Goal: Task Accomplishment & Management: Complete application form

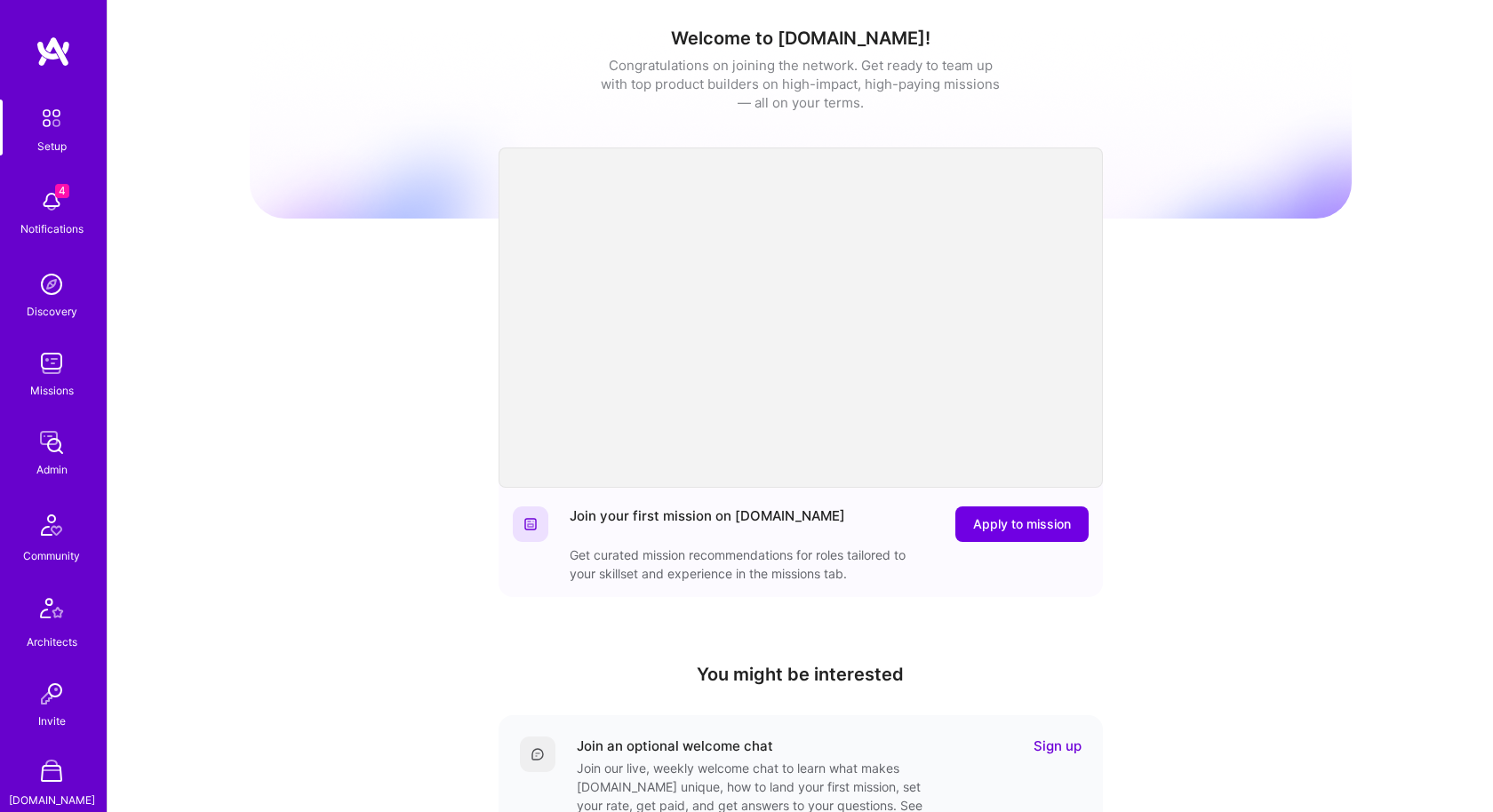
click at [57, 372] on img at bounding box center [52, 364] width 36 height 36
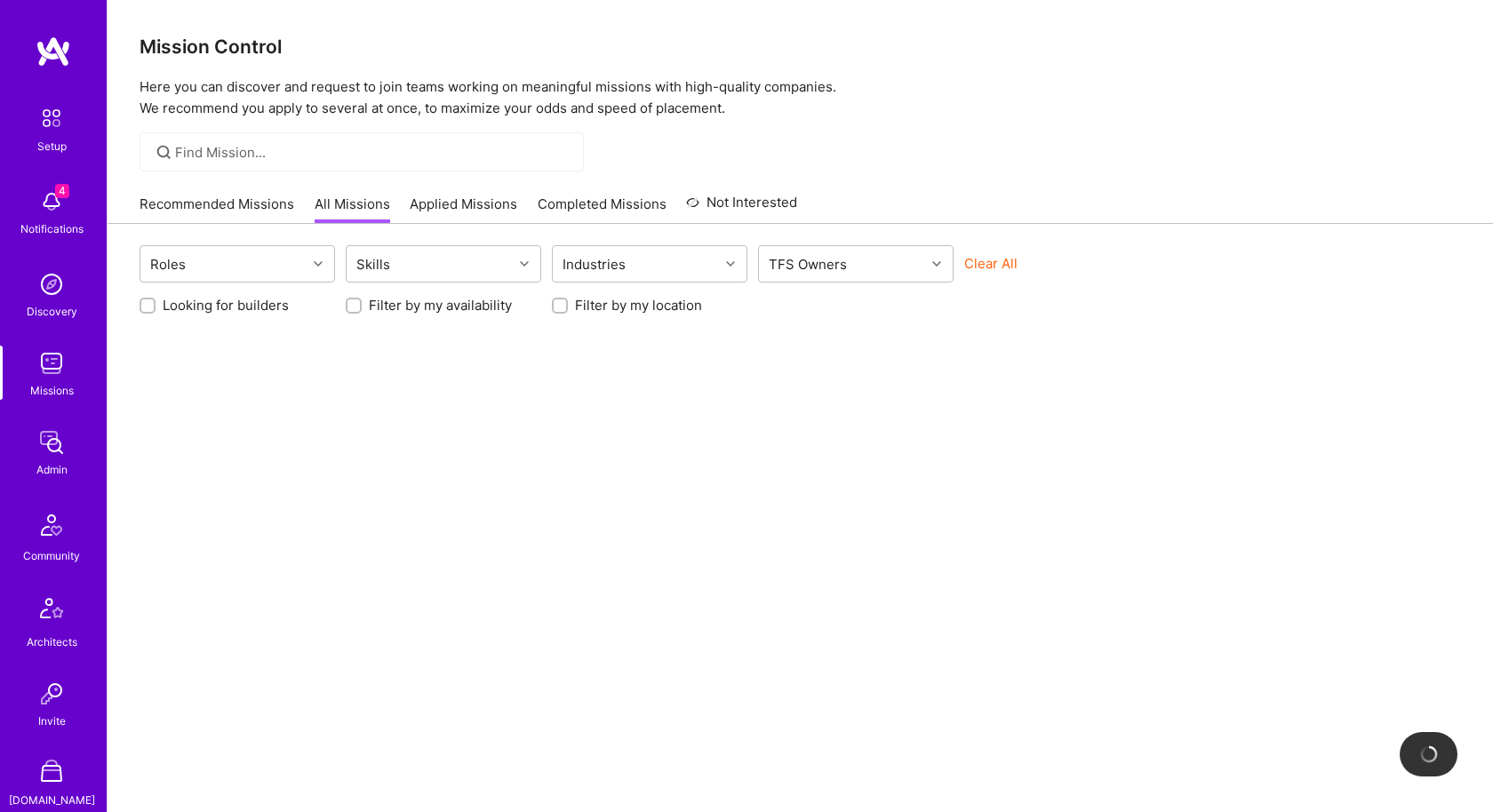
click at [998, 266] on button "Clear All" at bounding box center [991, 263] width 53 height 18
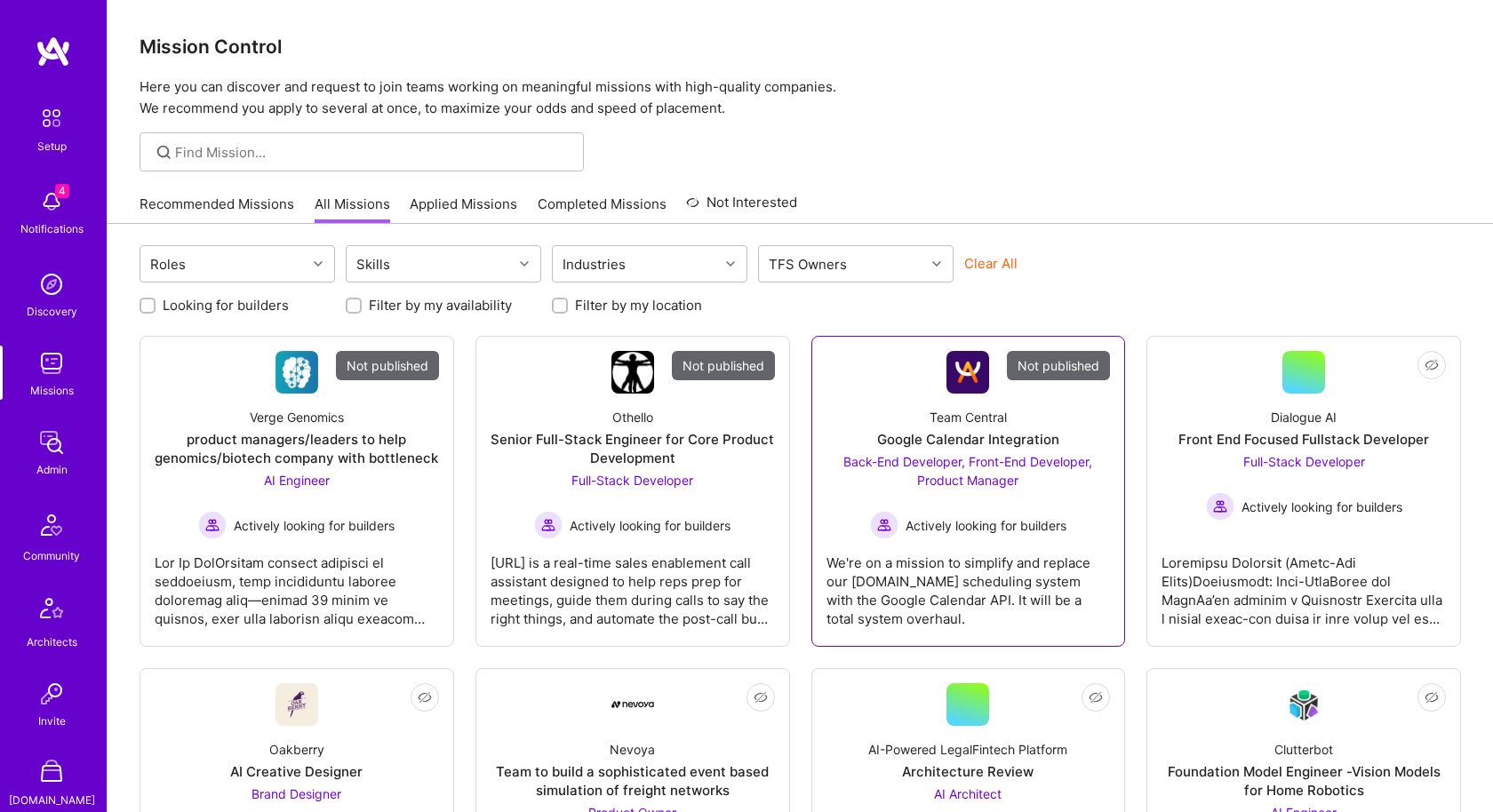
click at [855, 375] on link "Not published Team Central Google Calendar Integration Back-End Developer, Fron…" at bounding box center [969, 491] width 284 height 281
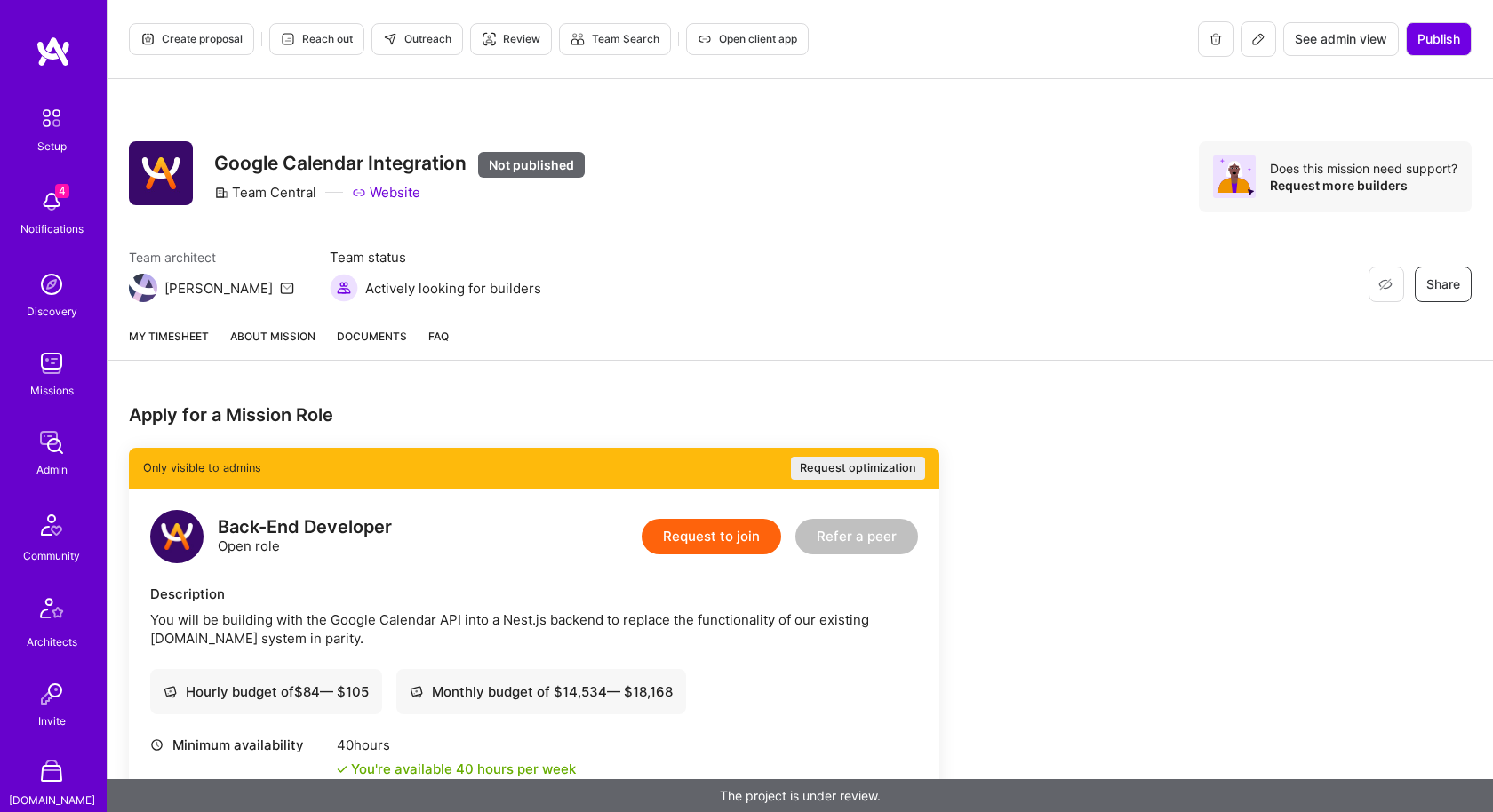
click at [188, 28] on button "Create proposal" at bounding box center [192, 39] width 125 height 32
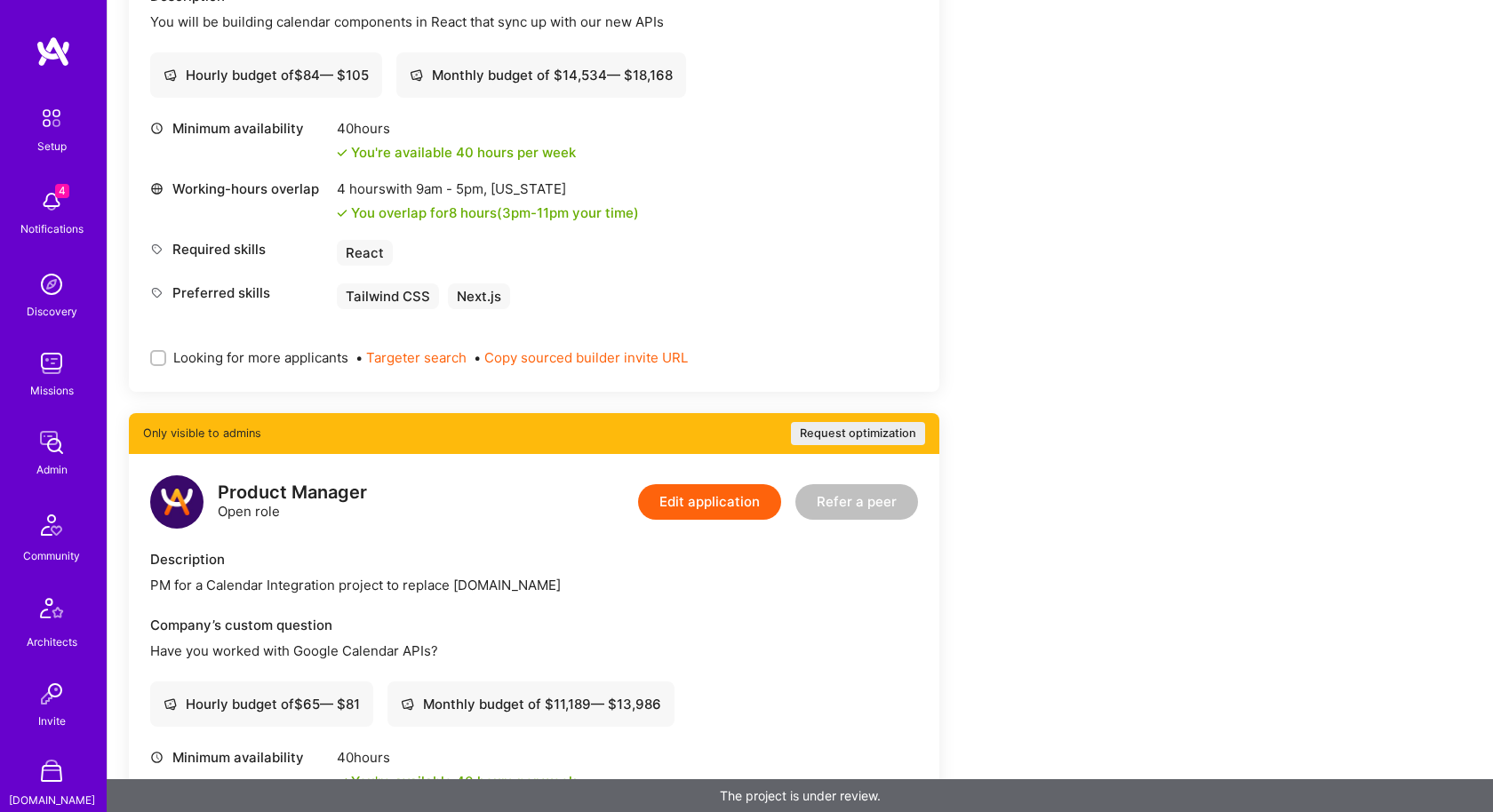
scroll to position [1733, 0]
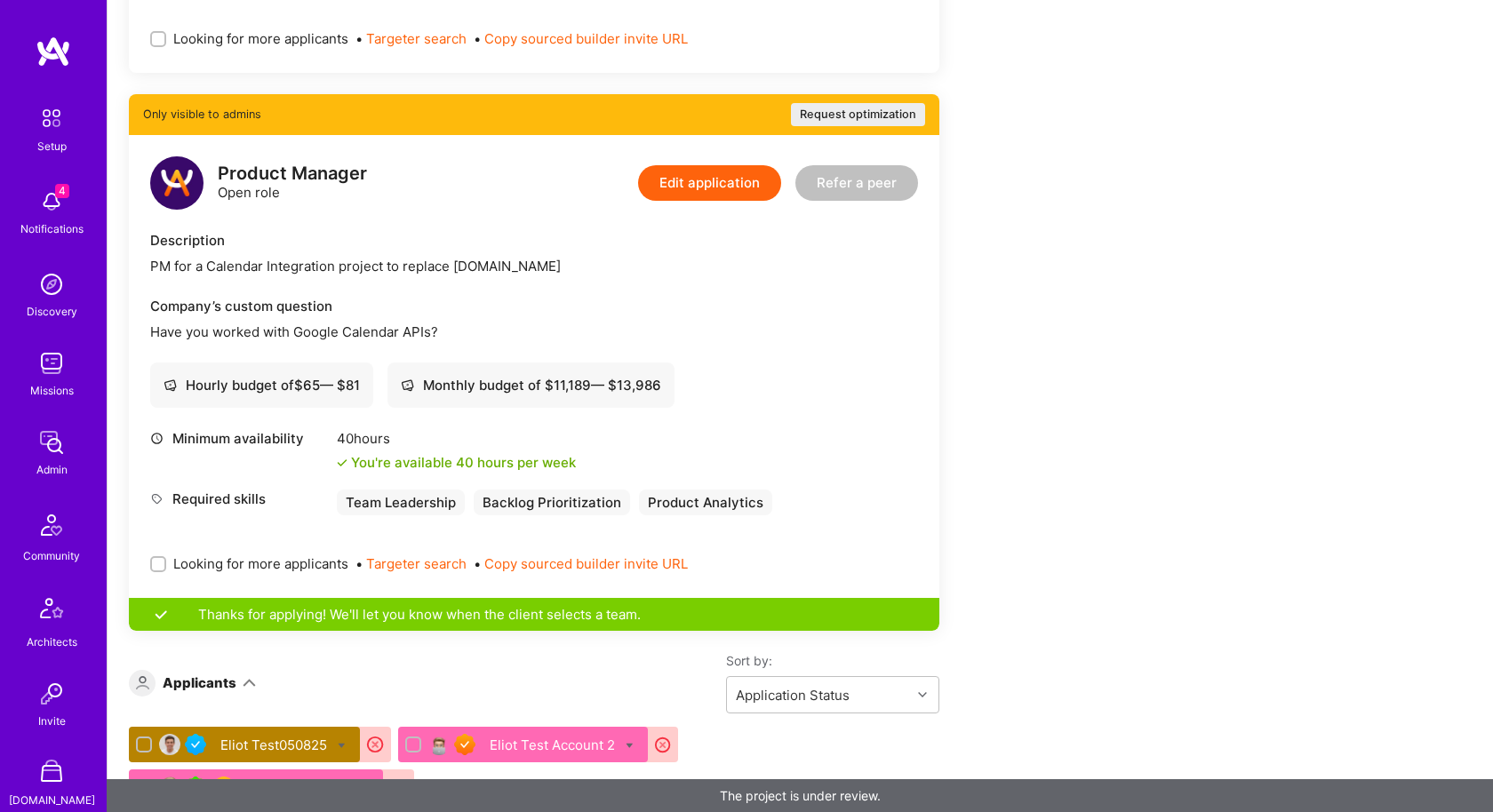
click at [713, 190] on button "Edit application" at bounding box center [709, 183] width 143 height 36
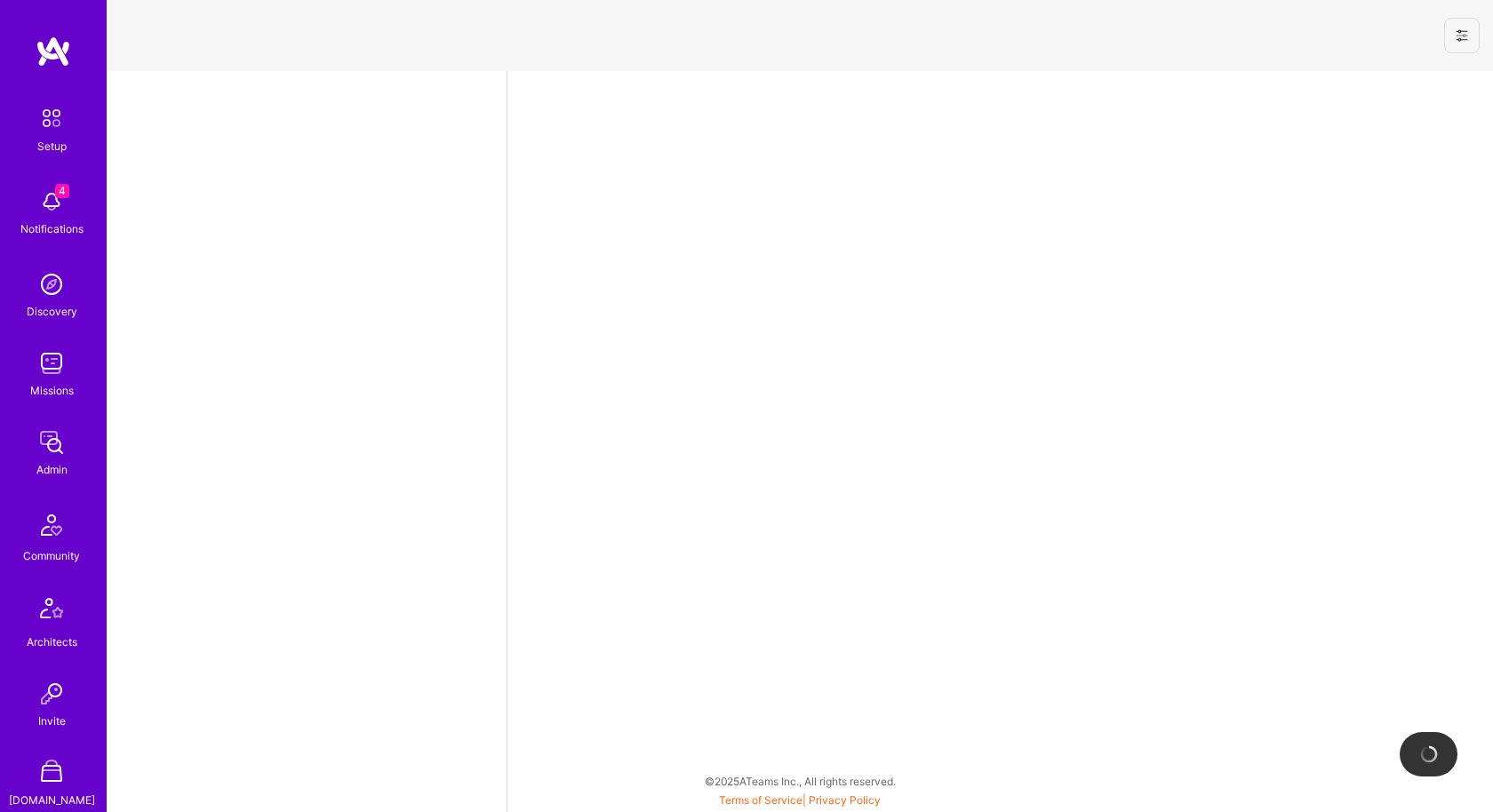
select select "US"
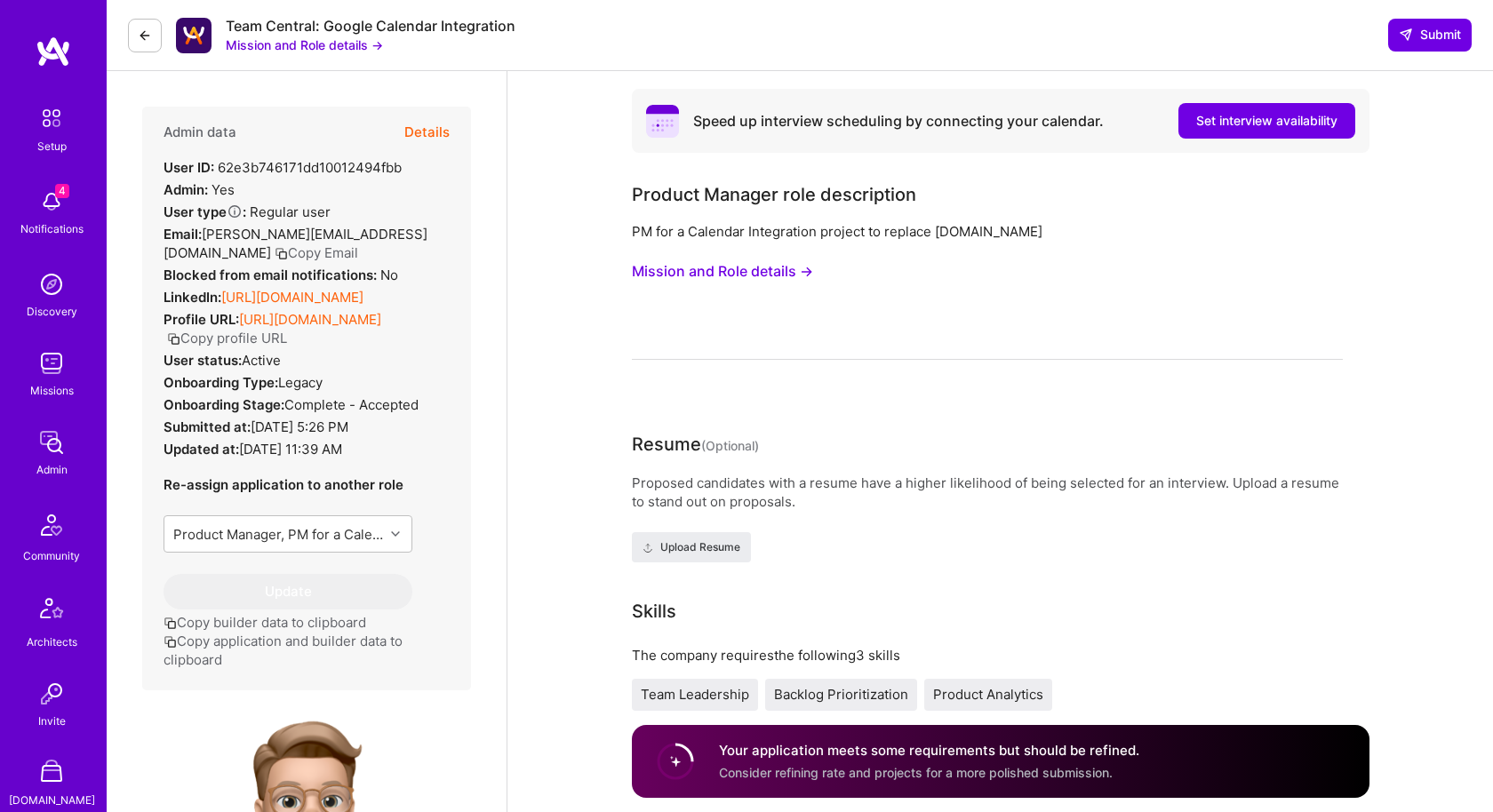
click at [133, 35] on button at bounding box center [145, 35] width 34 height 34
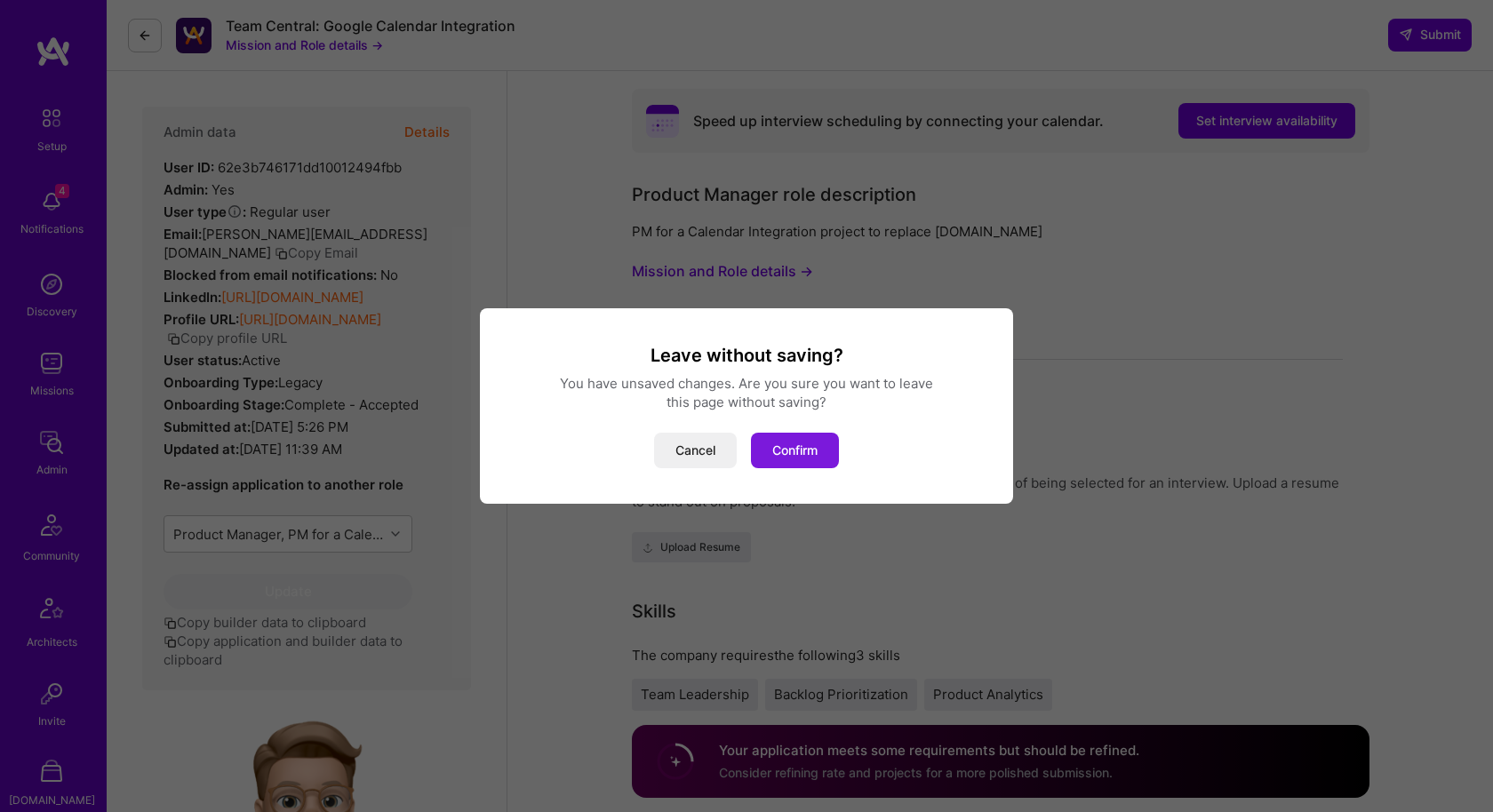
click at [765, 451] on button "Confirm" at bounding box center [795, 450] width 88 height 36
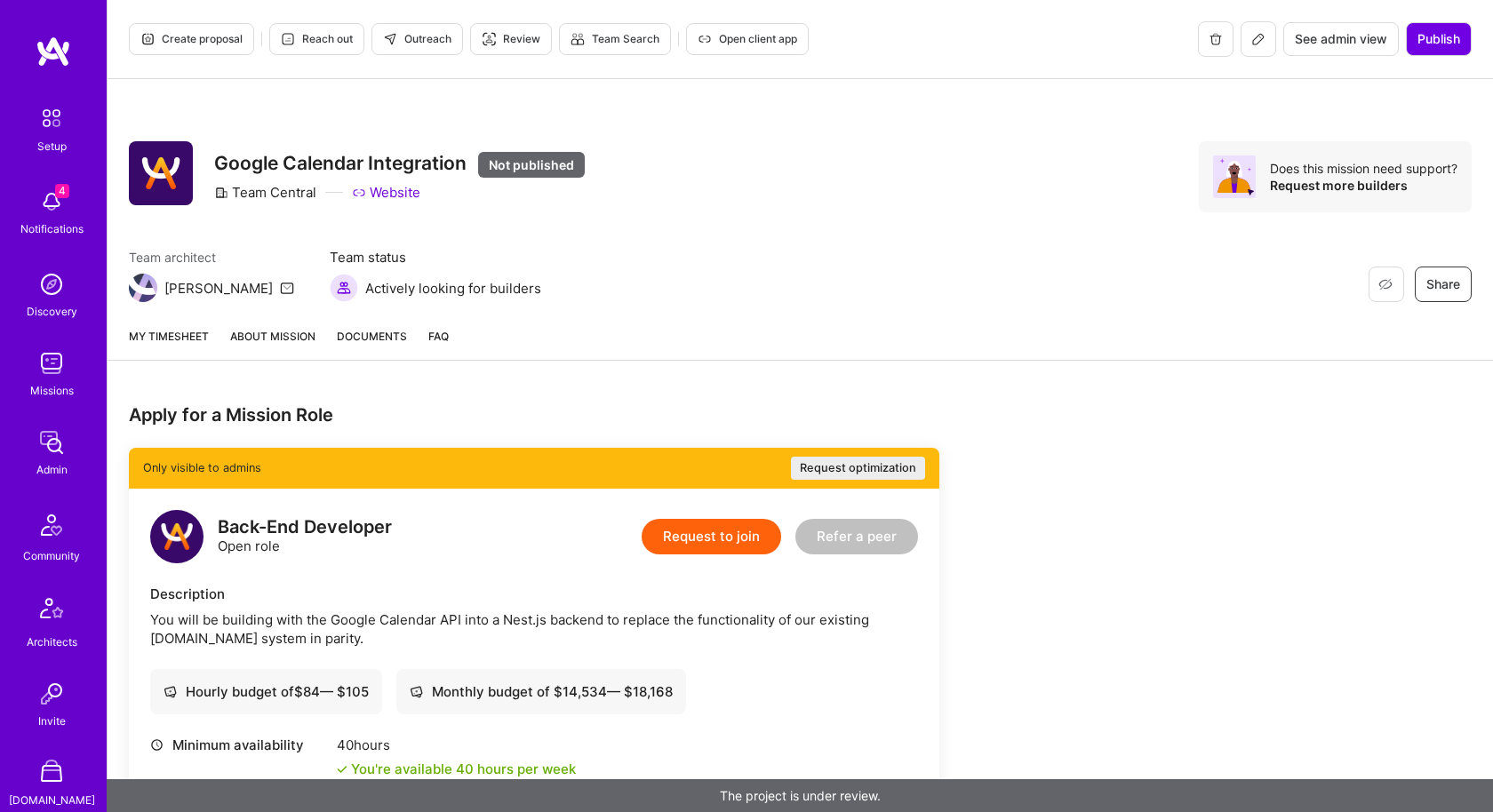
click at [1255, 43] on icon at bounding box center [1259, 39] width 15 height 15
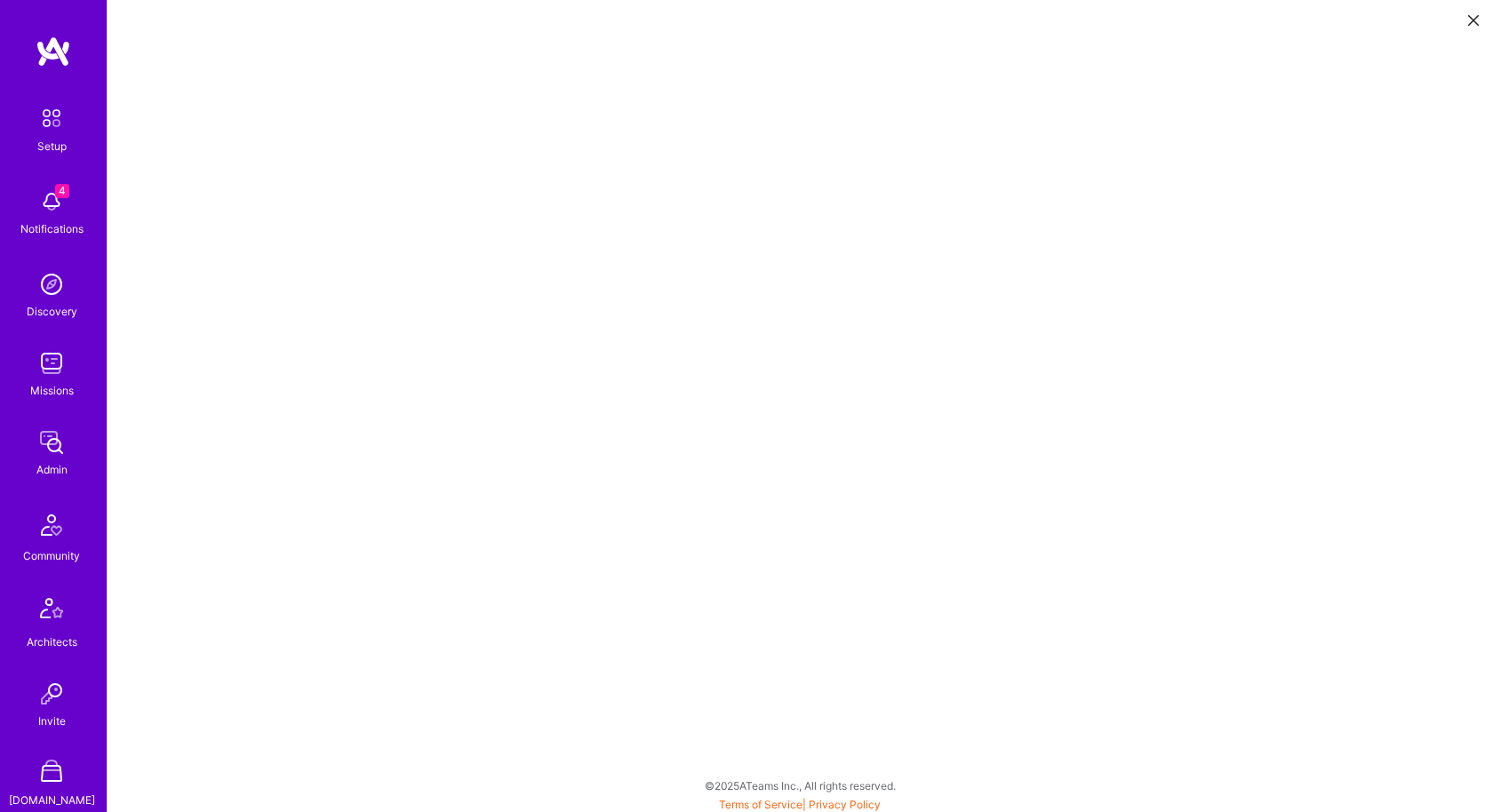
click at [1472, 16] on icon at bounding box center [1474, 20] width 11 height 11
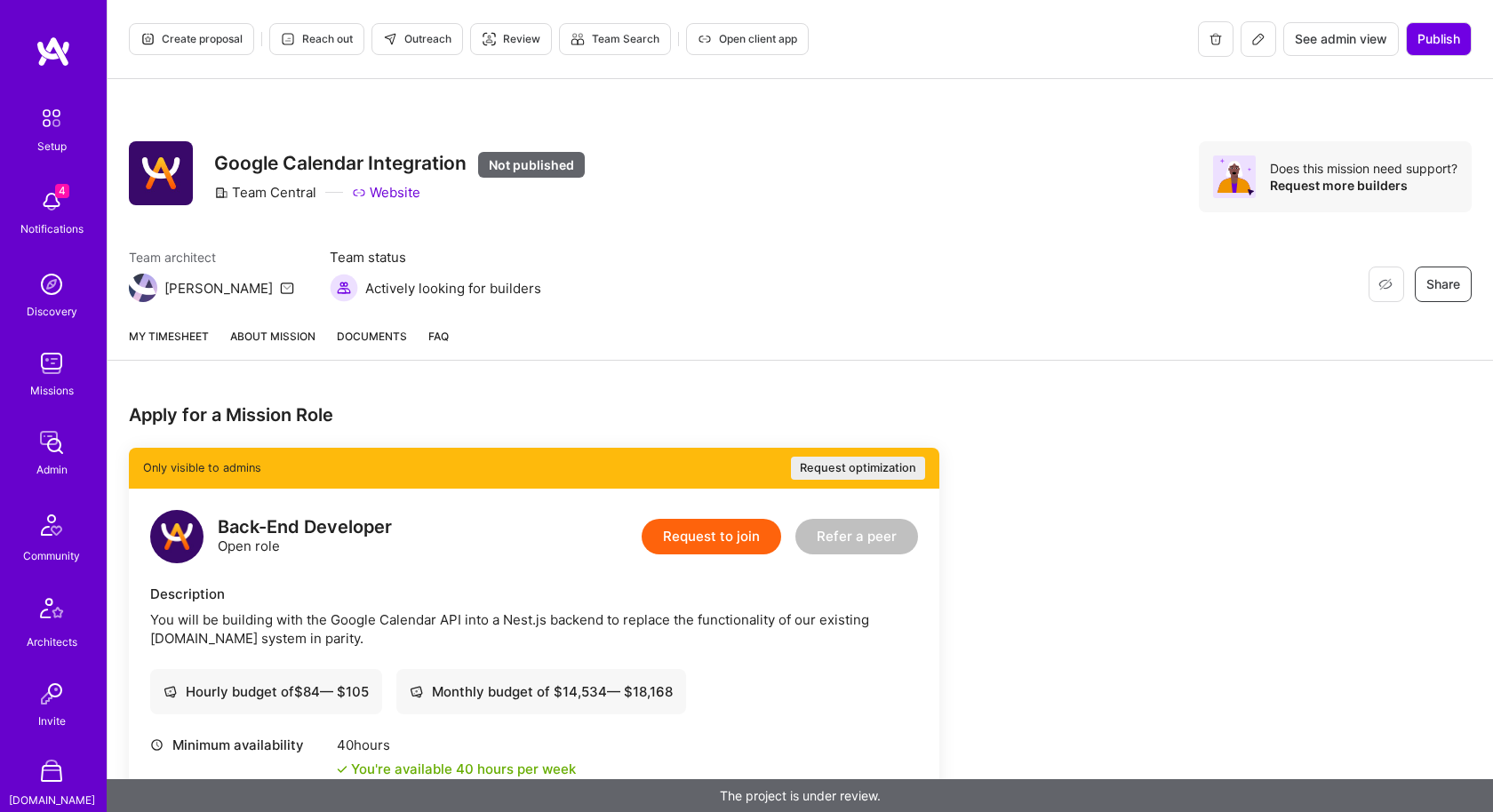
click at [179, 46] on span "Create proposal" at bounding box center [191, 39] width 102 height 16
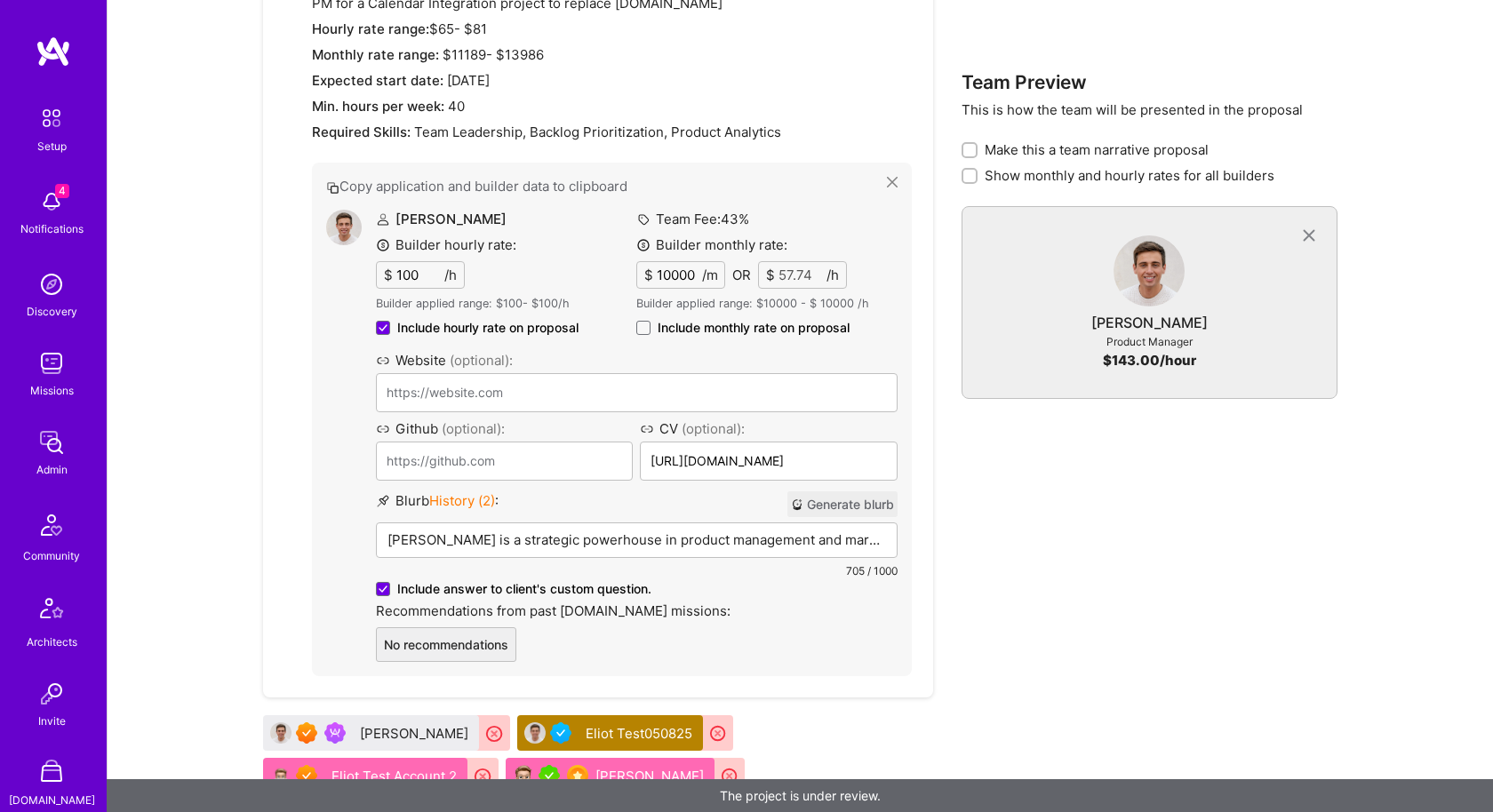
scroll to position [2342, 0]
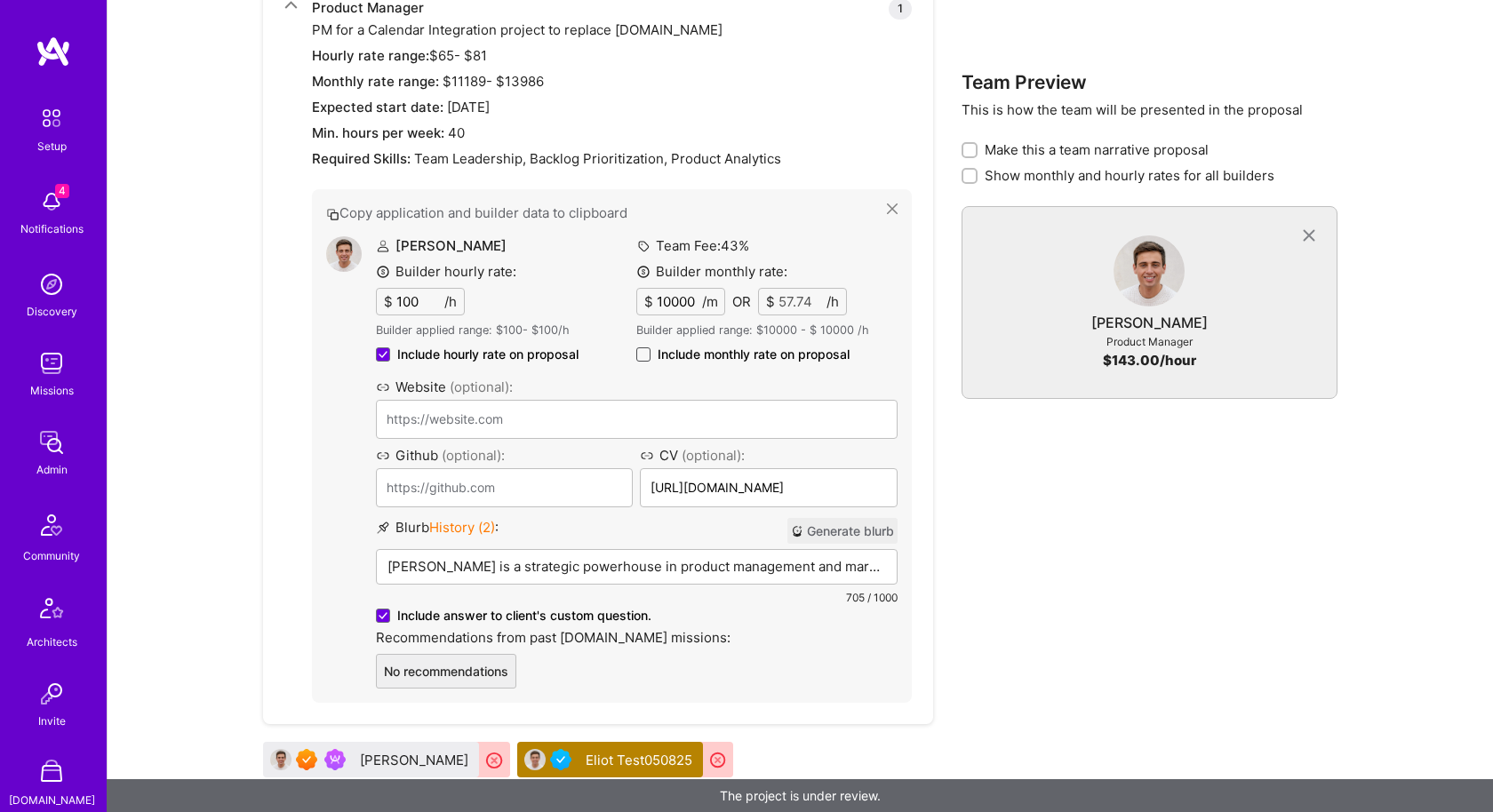
click at [646, 354] on span at bounding box center [643, 354] width 15 height 15
click at [0, 0] on input "Include monthly rate on proposal" at bounding box center [0, 0] width 0 height 0
checkbox input "true"
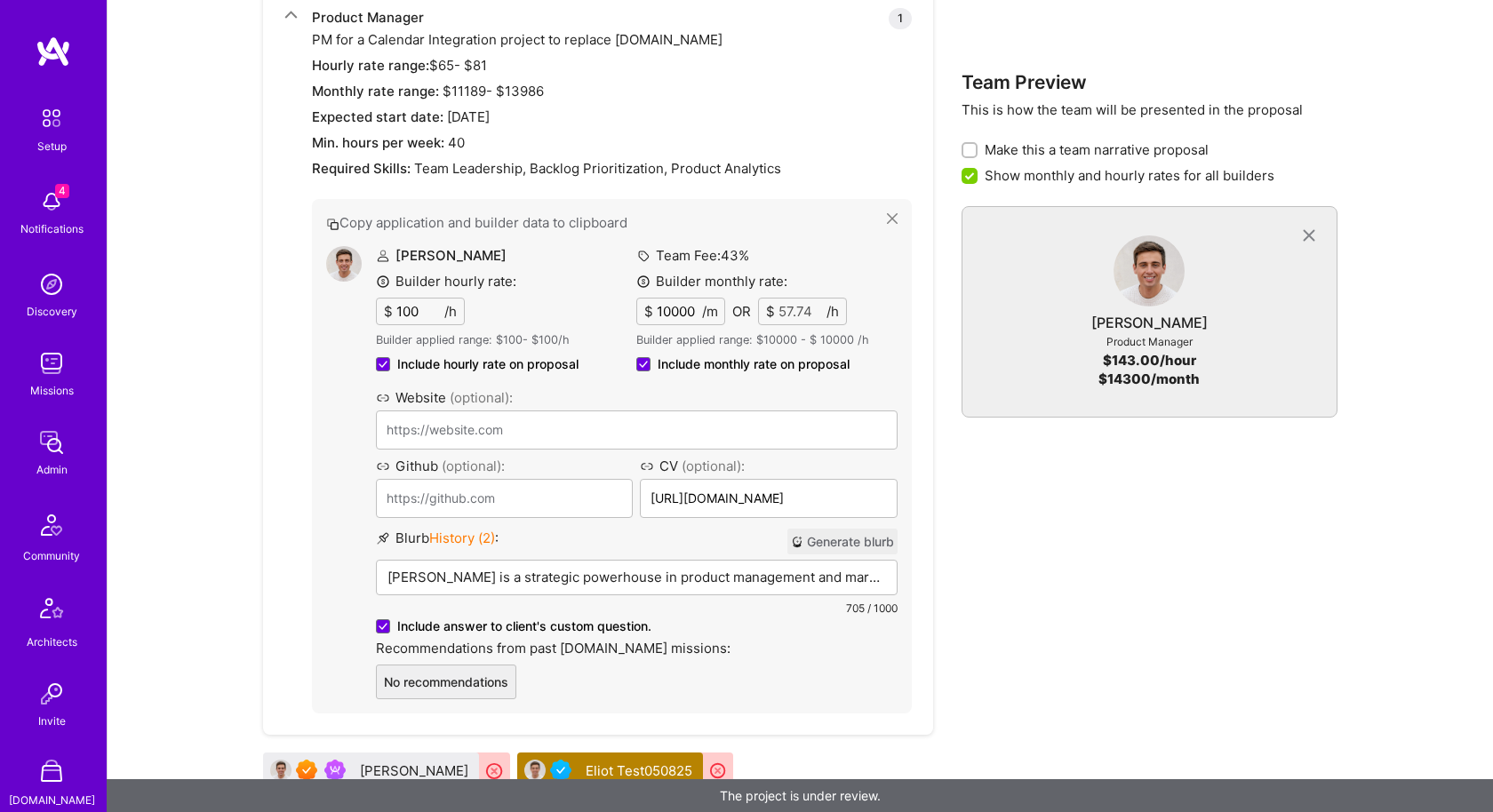
scroll to position [2496, 0]
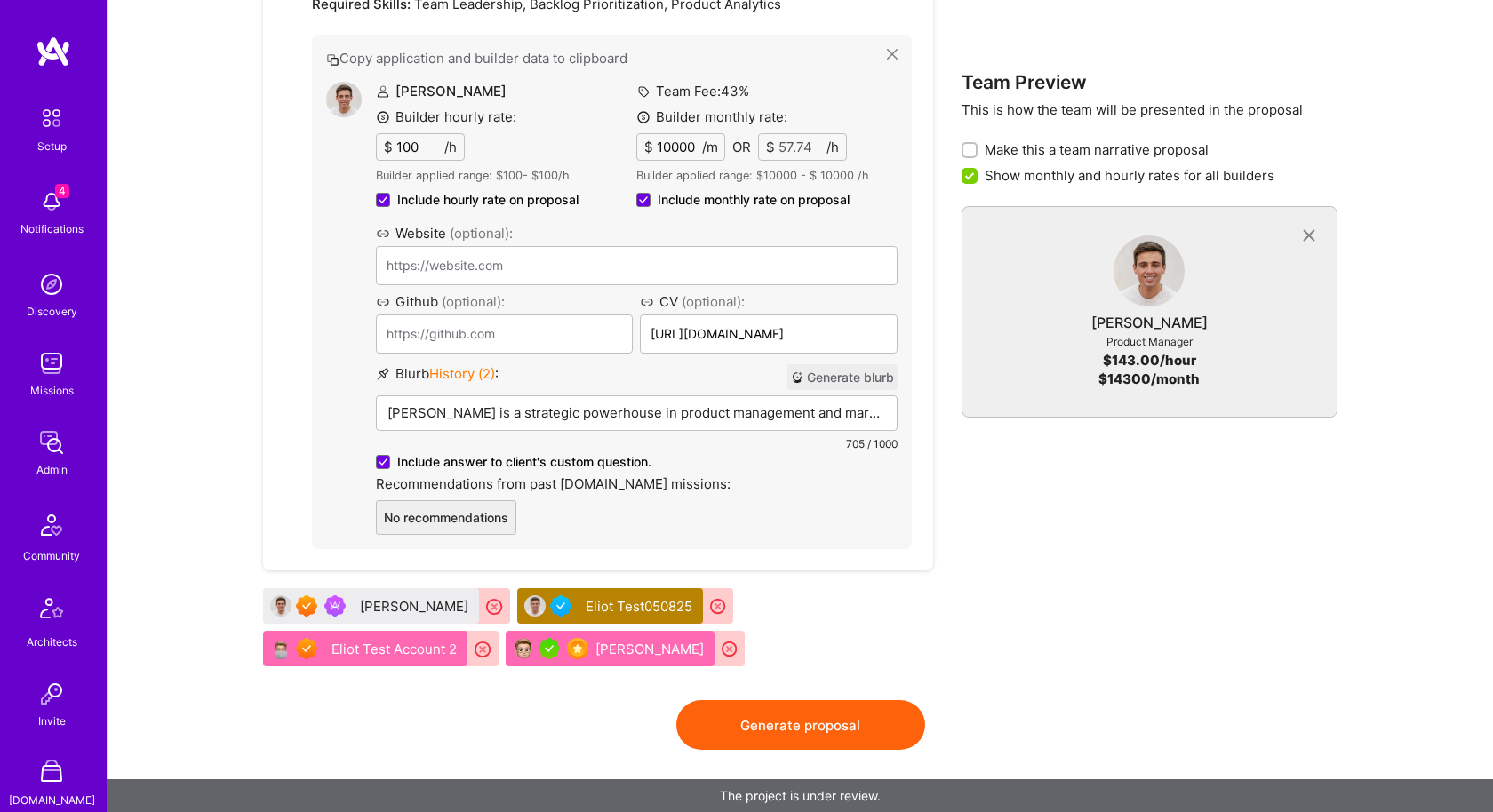
click at [776, 711] on button "Generate proposal" at bounding box center [801, 724] width 249 height 50
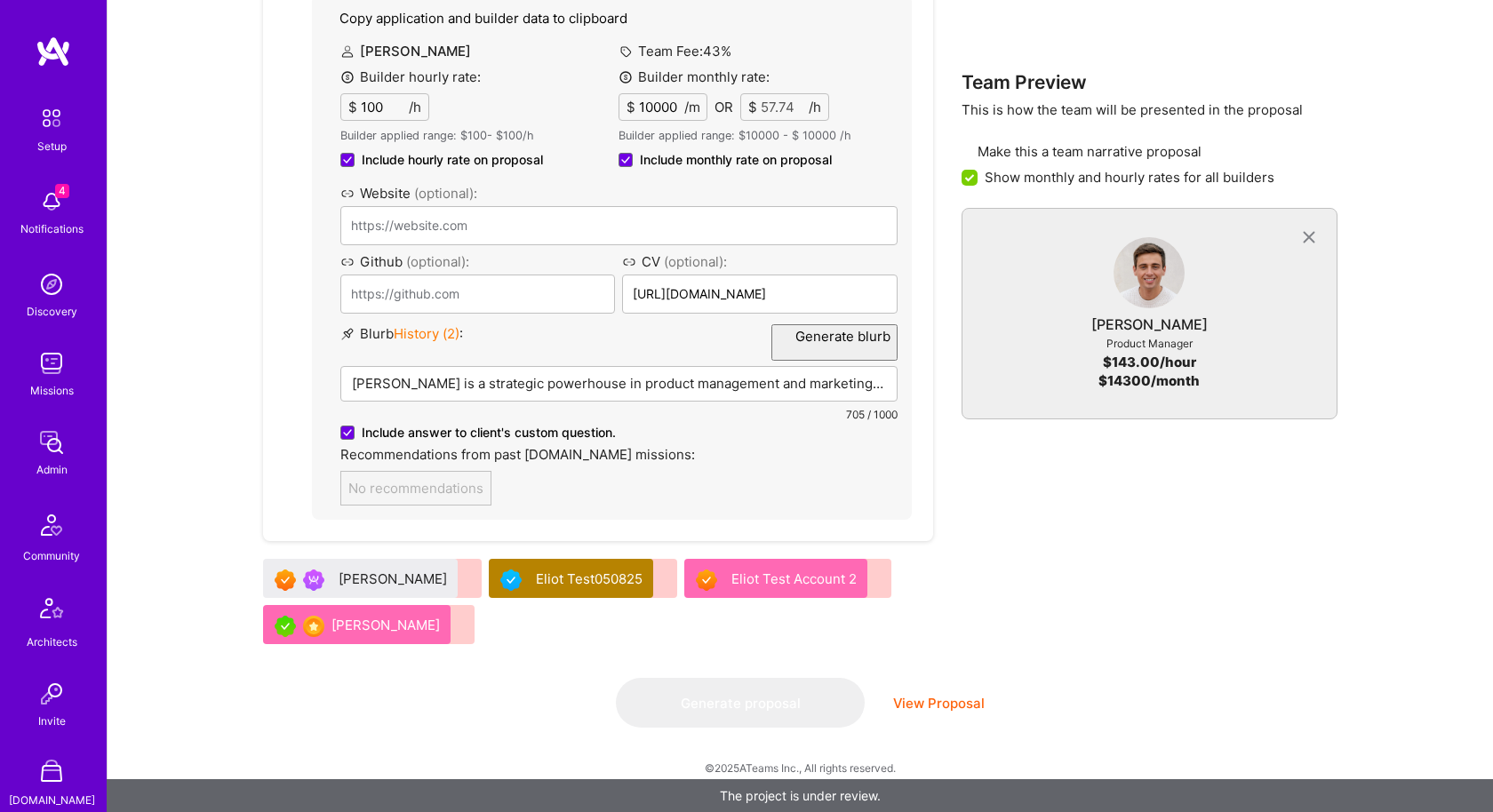
scroll to position [0, 0]
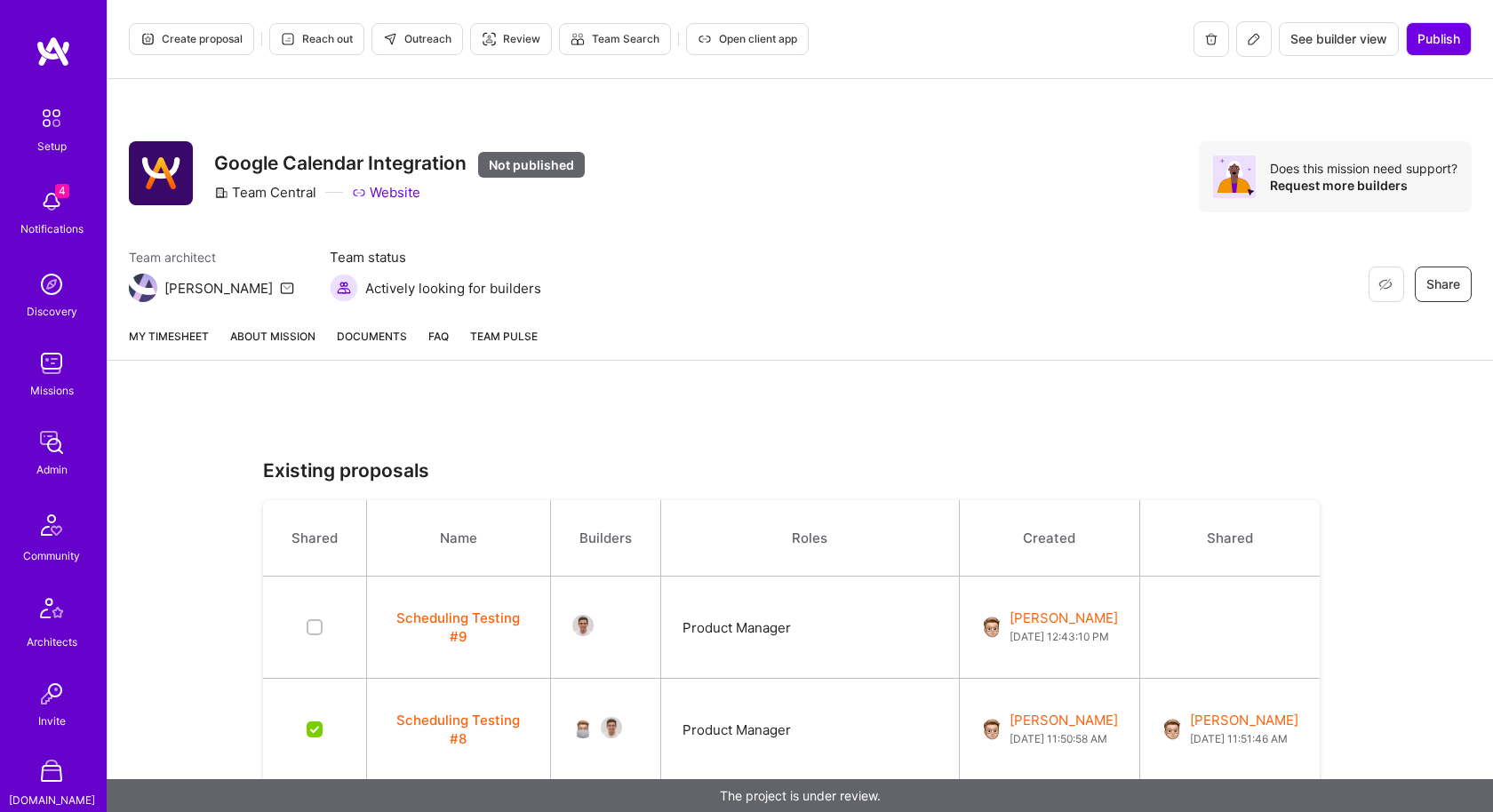
click at [477, 617] on button "Scheduling Testing #9" at bounding box center [458, 627] width 140 height 37
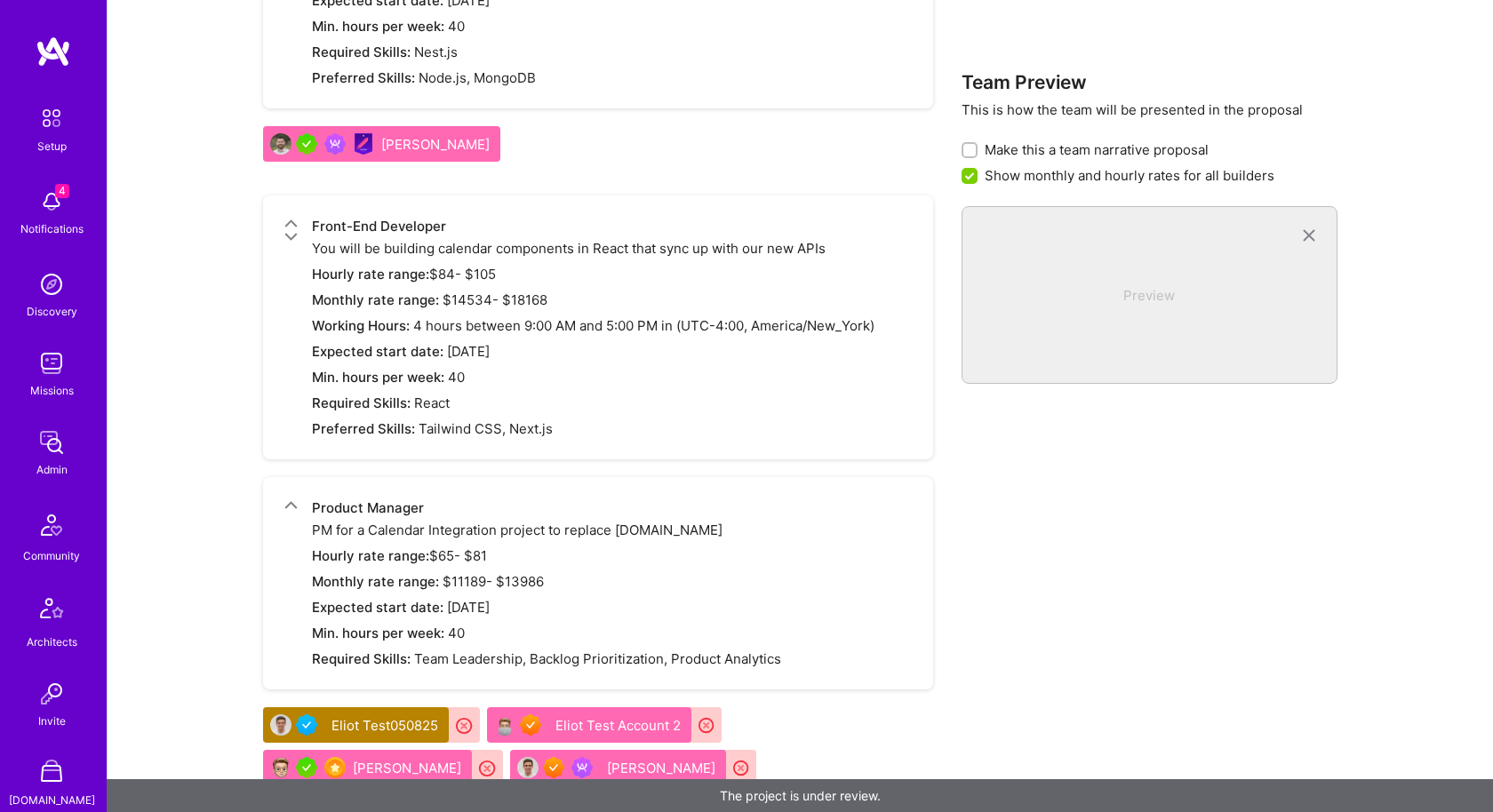
scroll to position [2066, 0]
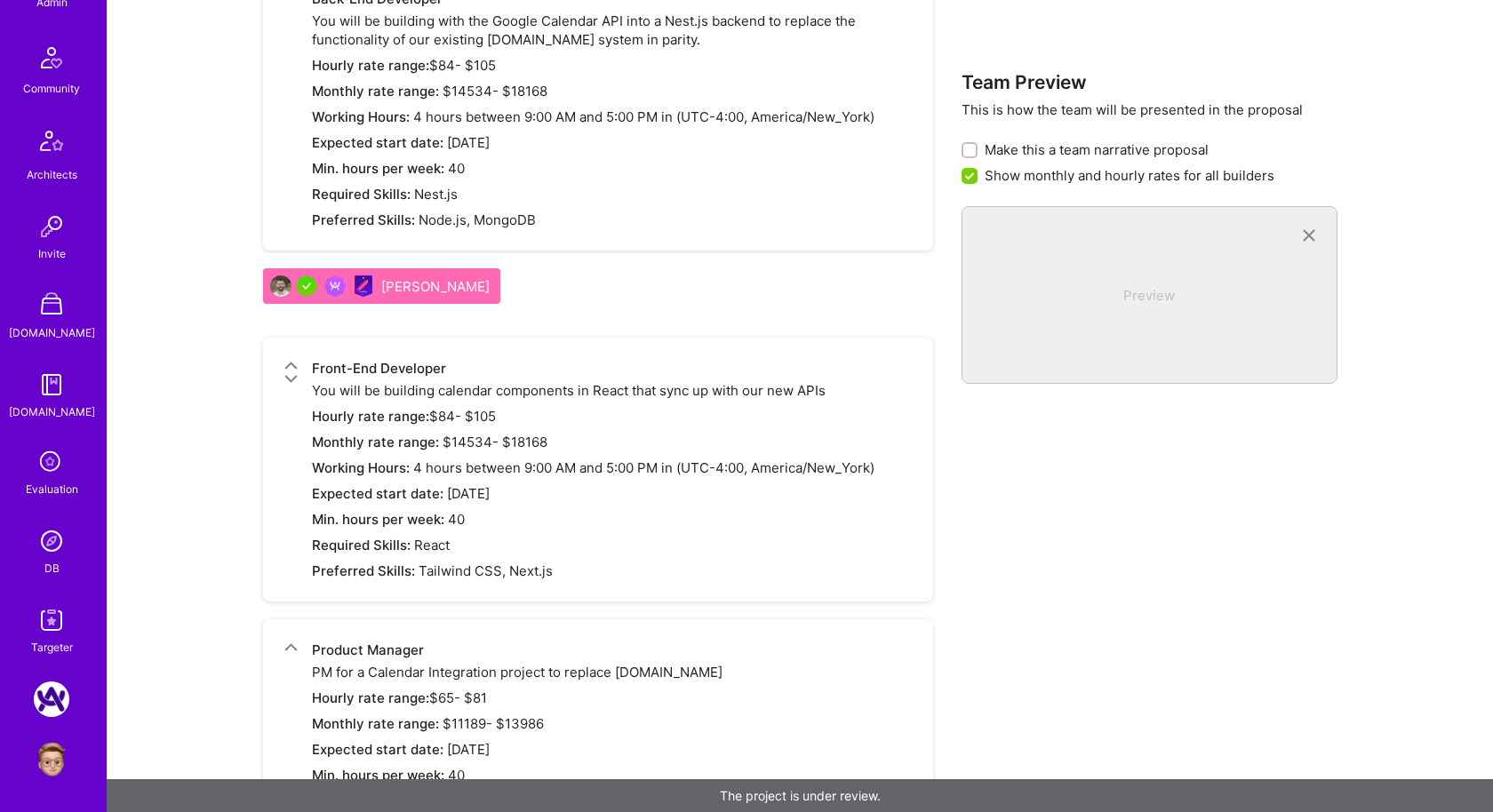
scroll to position [2066, 0]
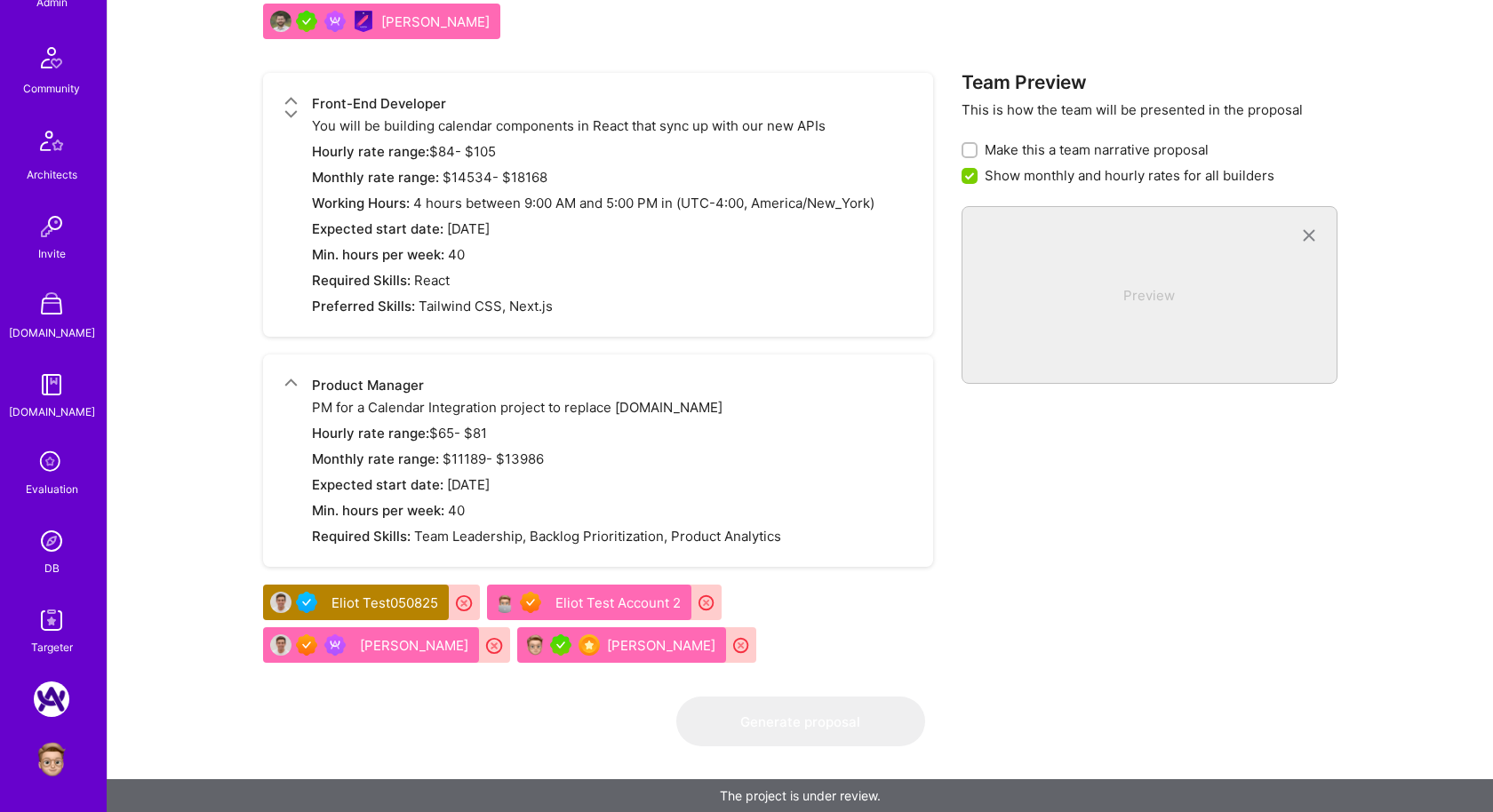
click at [58, 545] on img at bounding box center [52, 541] width 36 height 36
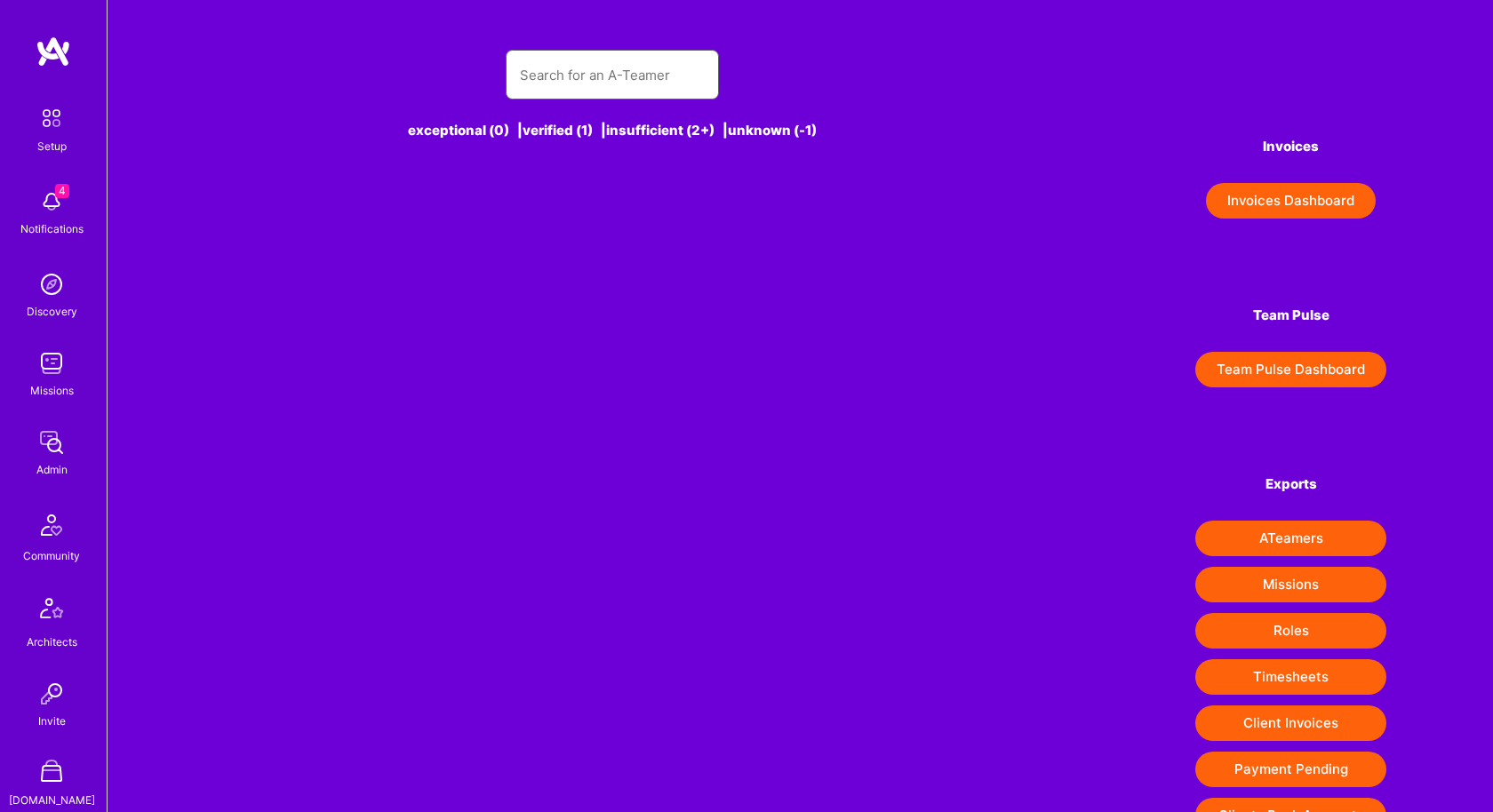
click at [580, 79] on input "text" at bounding box center [613, 75] width 185 height 46
type input "d"
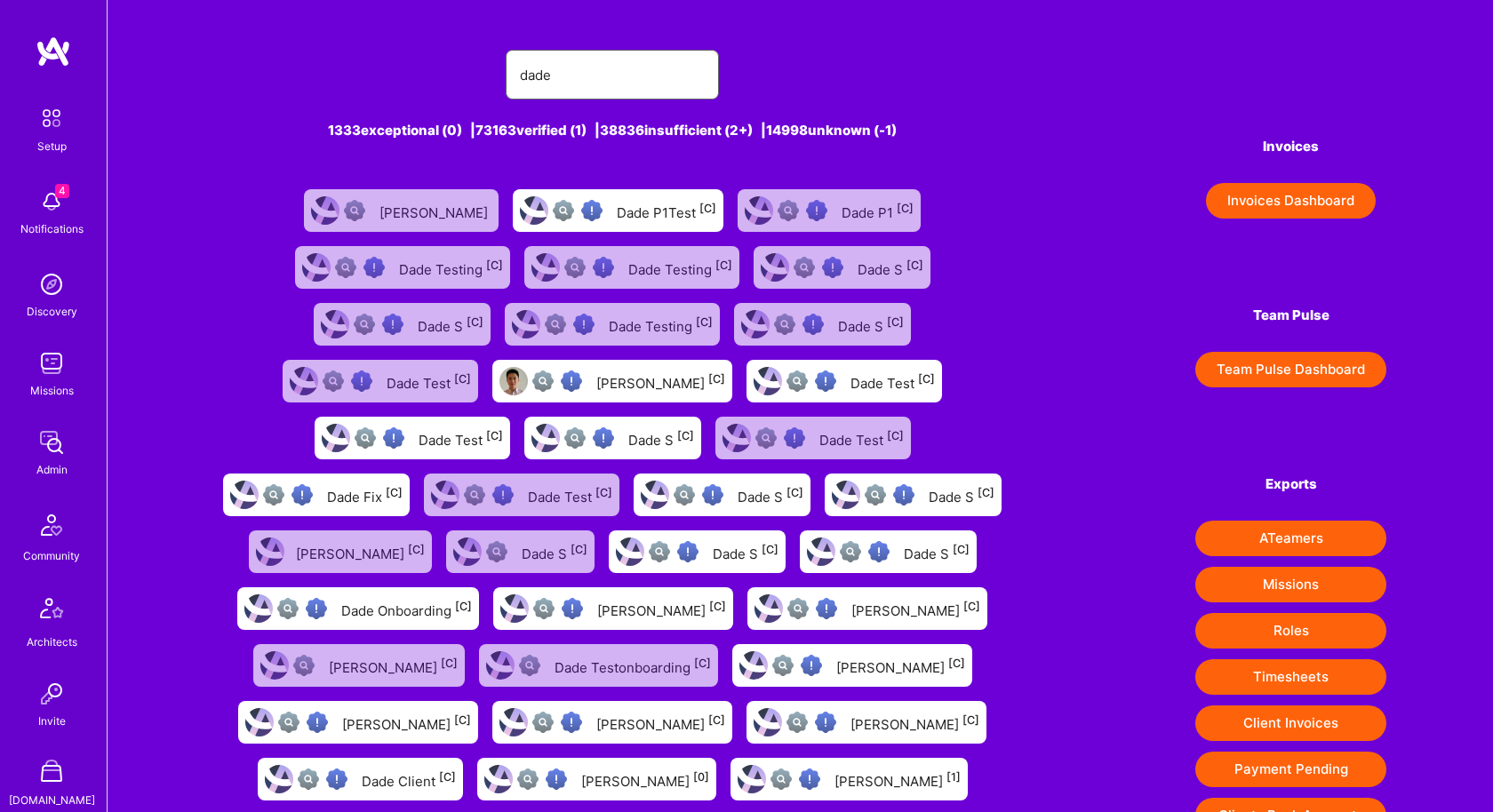
scroll to position [95, 0]
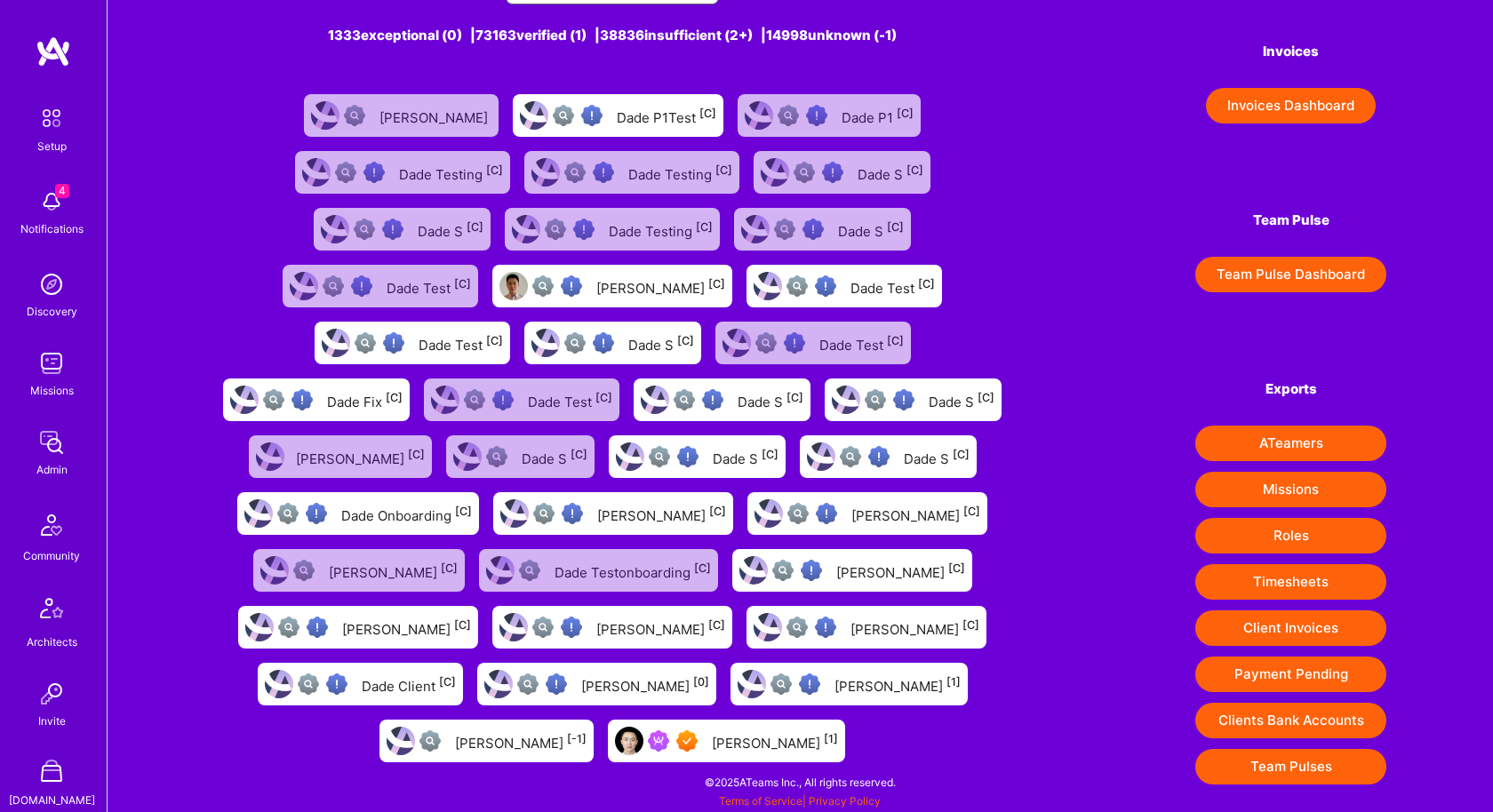
type input "dade"
click at [750, 738] on div "Dade Sheng [1]" at bounding box center [775, 741] width 126 height 23
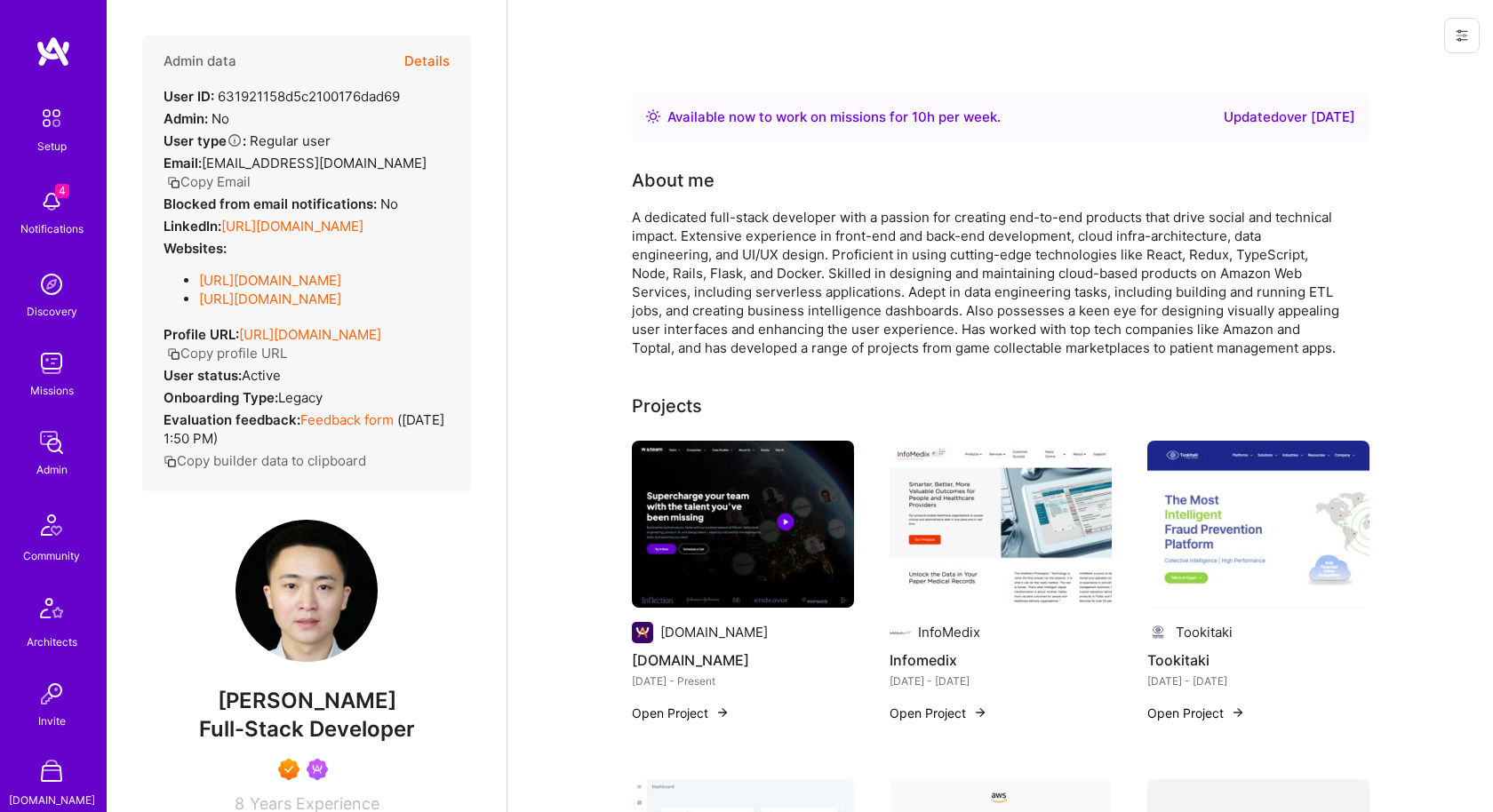
click at [1454, 45] on button at bounding box center [1462, 35] width 36 height 36
click at [794, 487] on img at bounding box center [743, 524] width 222 height 167
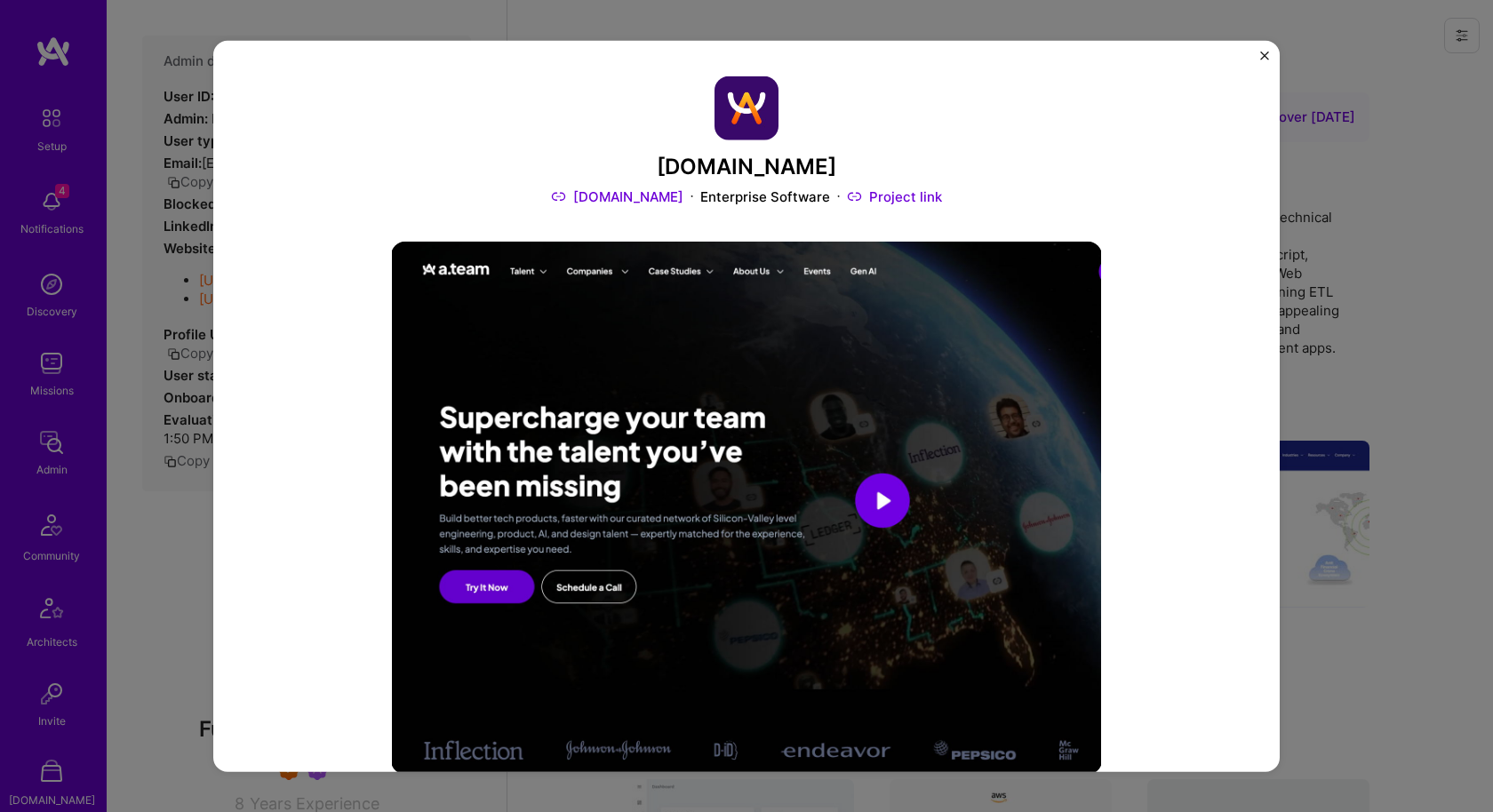
click at [1316, 267] on div "A.Team A.Team Enterprise Software Project link Role Full-Stack Developer Nov, 2…" at bounding box center [746, 406] width 1493 height 812
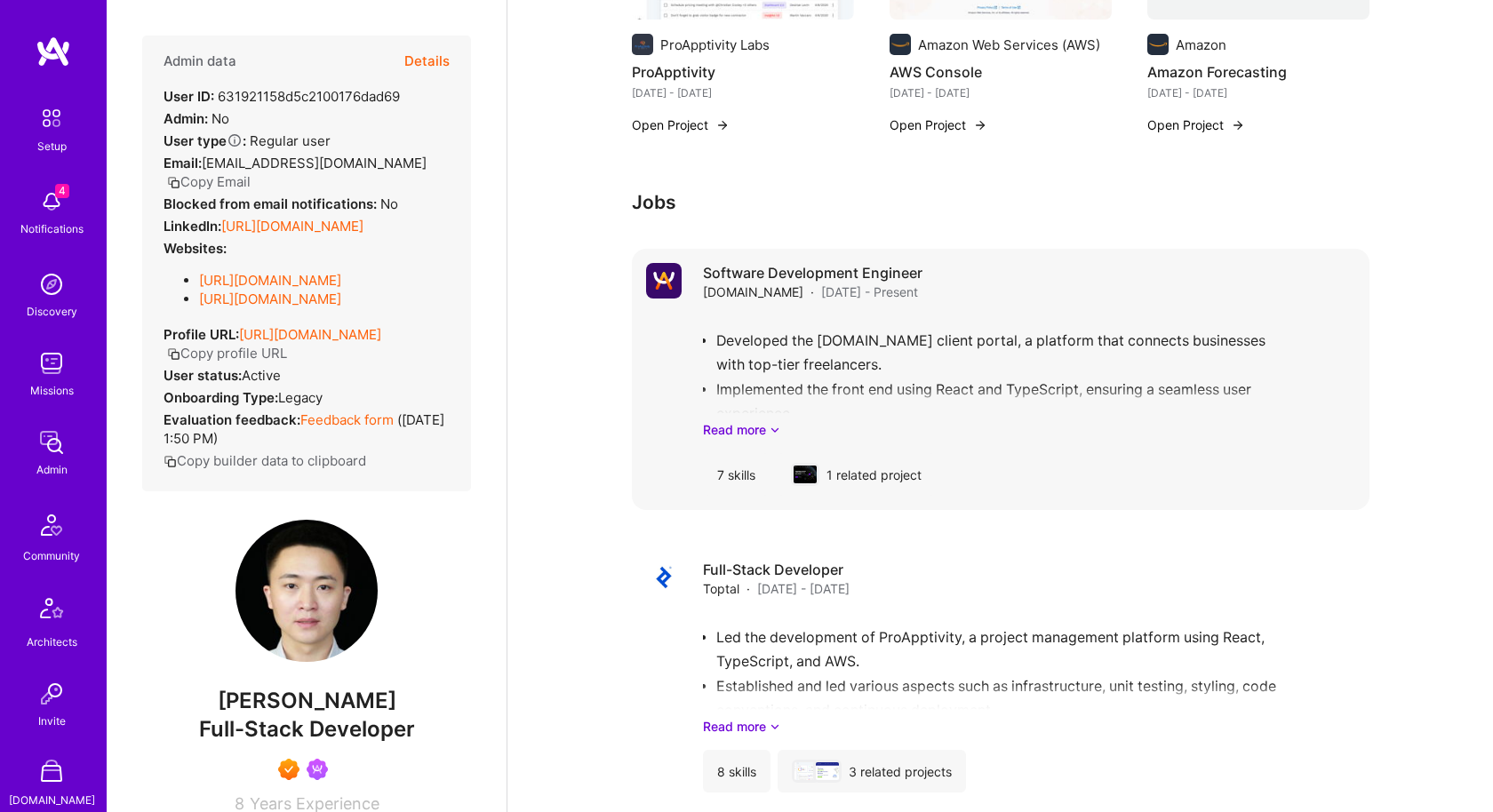
scroll to position [931, 0]
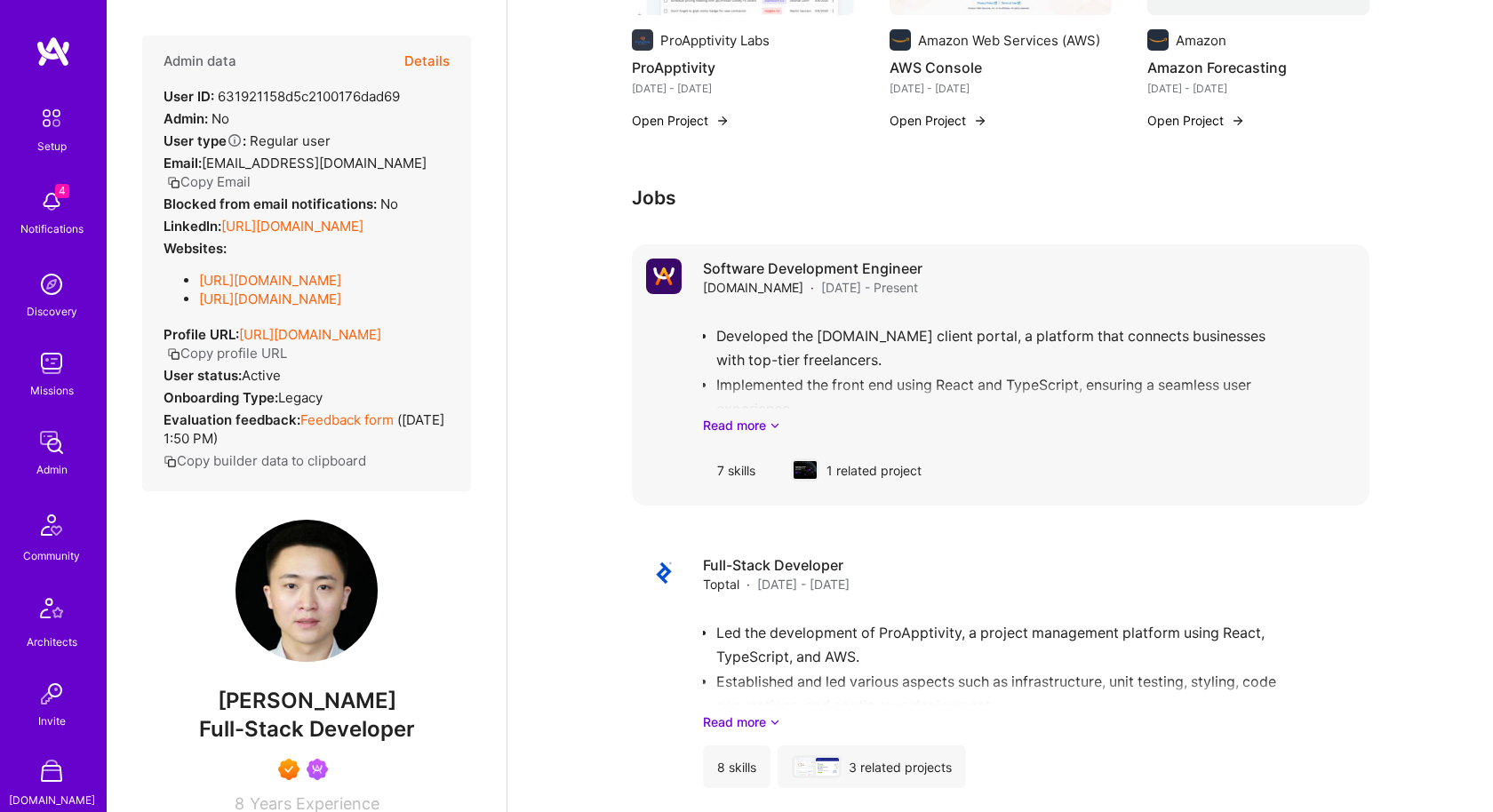
click at [817, 344] on div "Developed the A.Team client portal, a platform that connects businesses with to…" at bounding box center [1029, 372] width 653 height 124
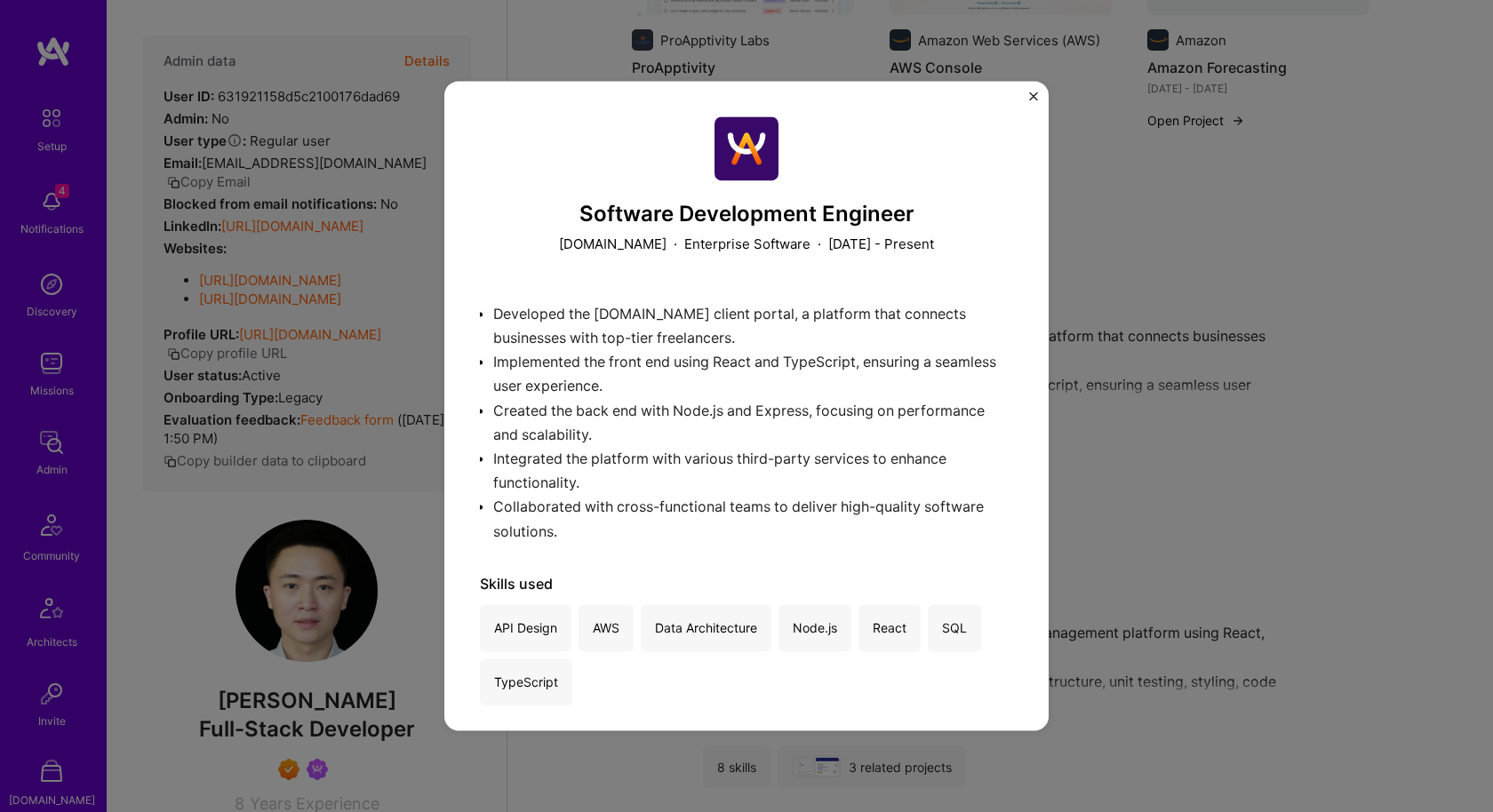
click at [1090, 390] on div "Software Development Engineer A.Team · Enterprise Software · November 2022 - Pr…" at bounding box center [746, 406] width 1493 height 812
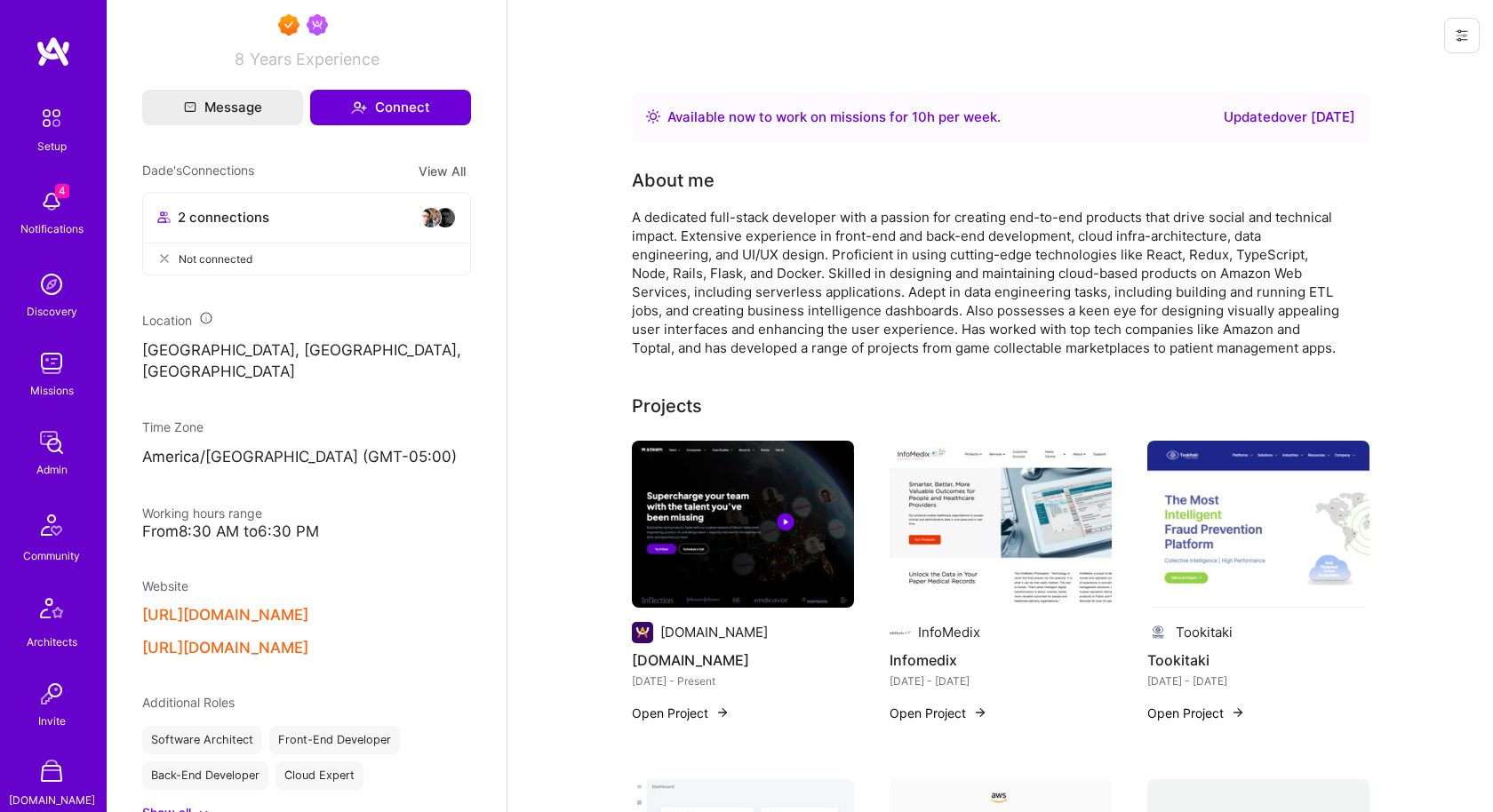
scroll to position [768, 0]
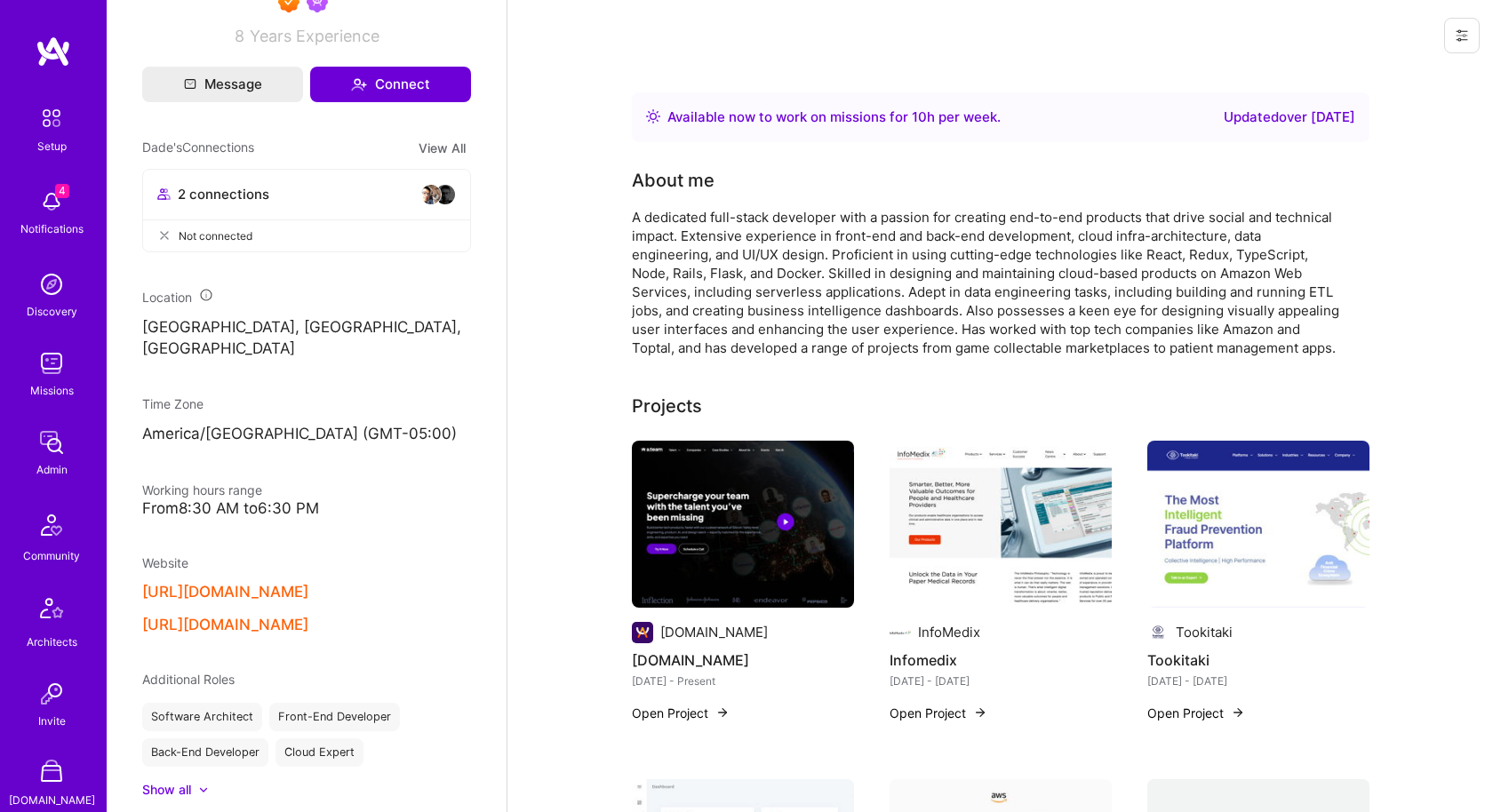
click at [277, 584] on button "https://www.dade.ca/" at bounding box center [225, 592] width 166 height 18
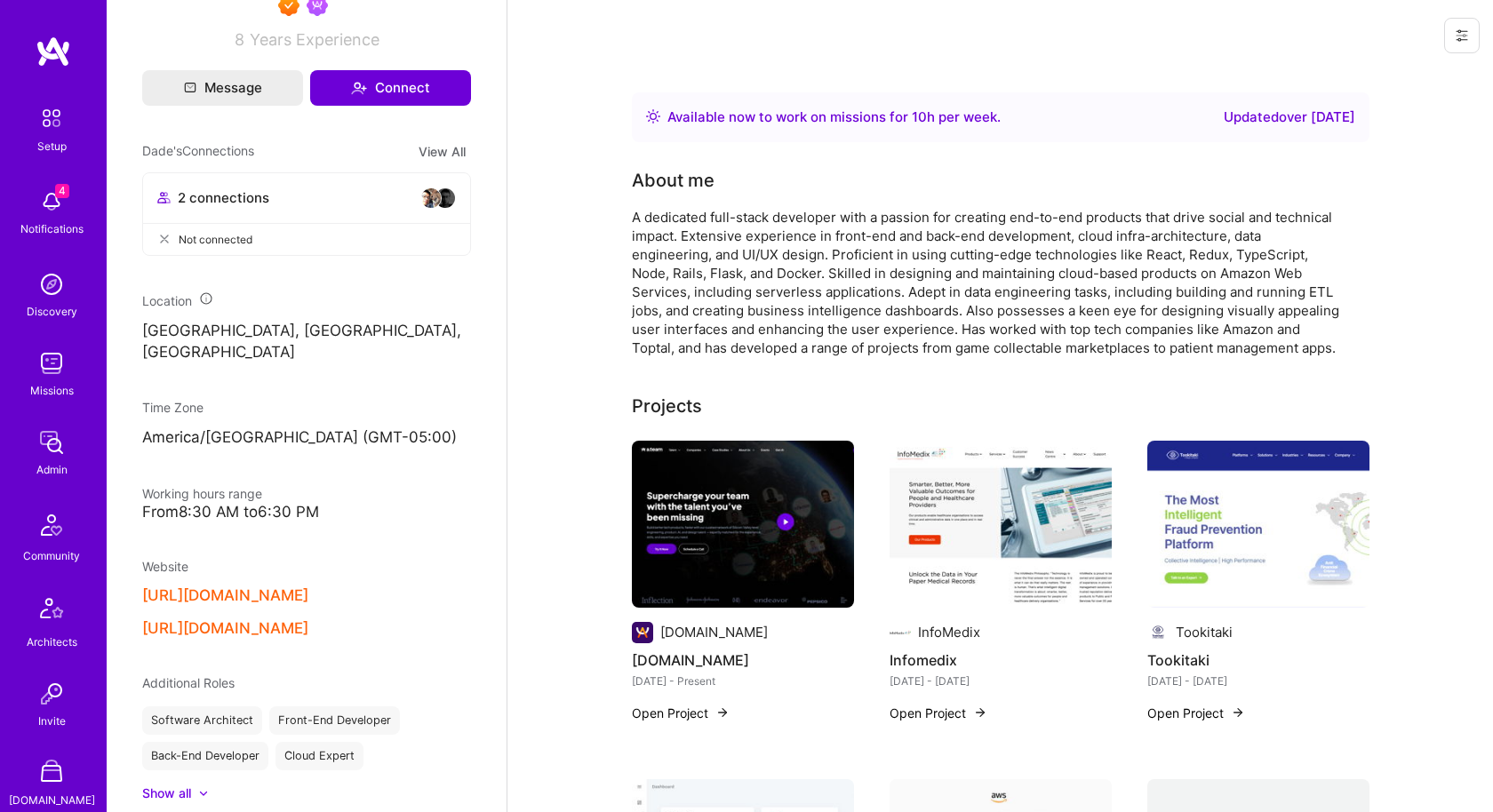
click at [61, 367] on img at bounding box center [52, 364] width 36 height 36
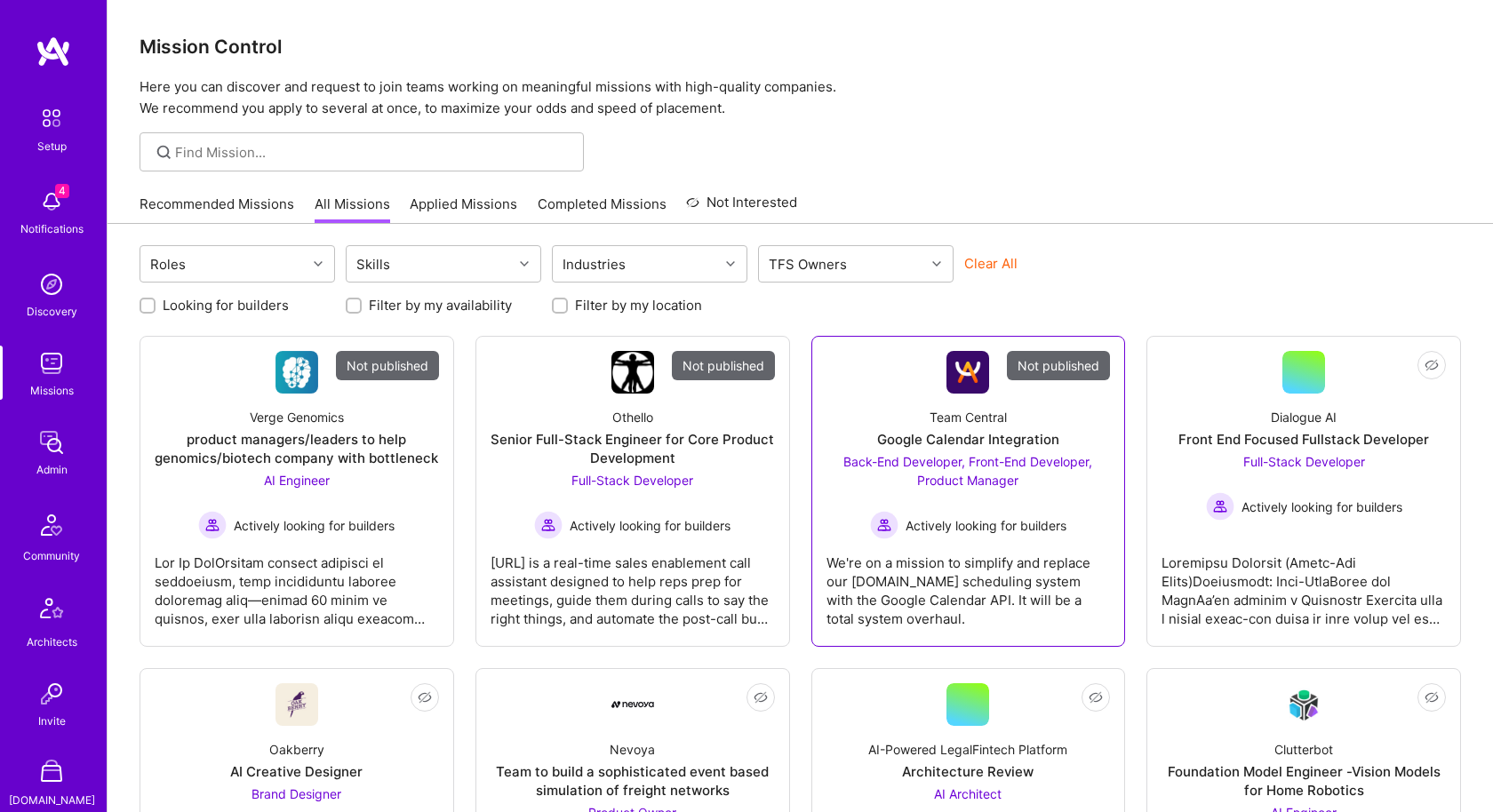
click at [970, 423] on div "Team Central" at bounding box center [969, 417] width 78 height 18
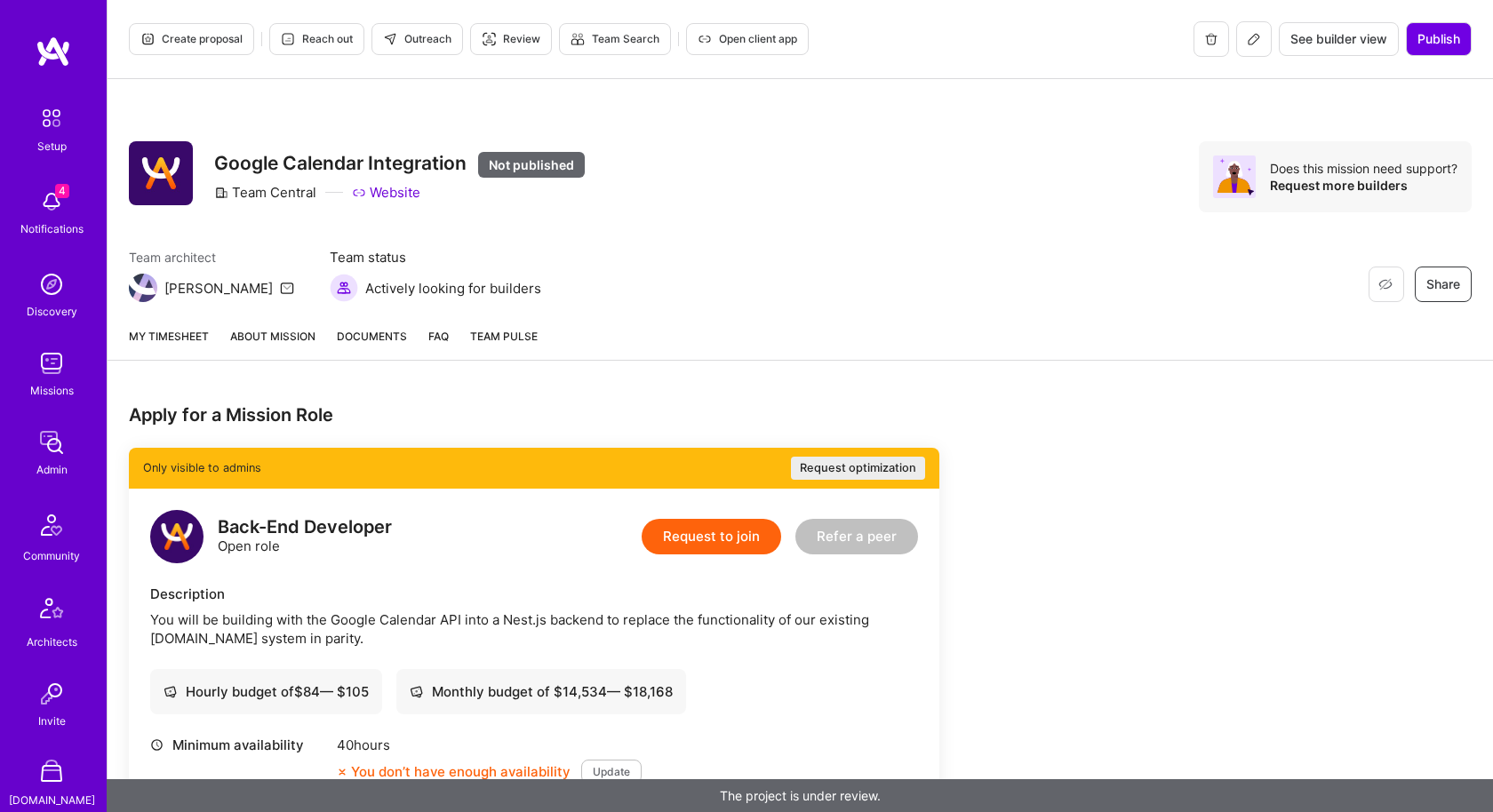
click at [234, 36] on span "Create proposal" at bounding box center [191, 39] width 102 height 16
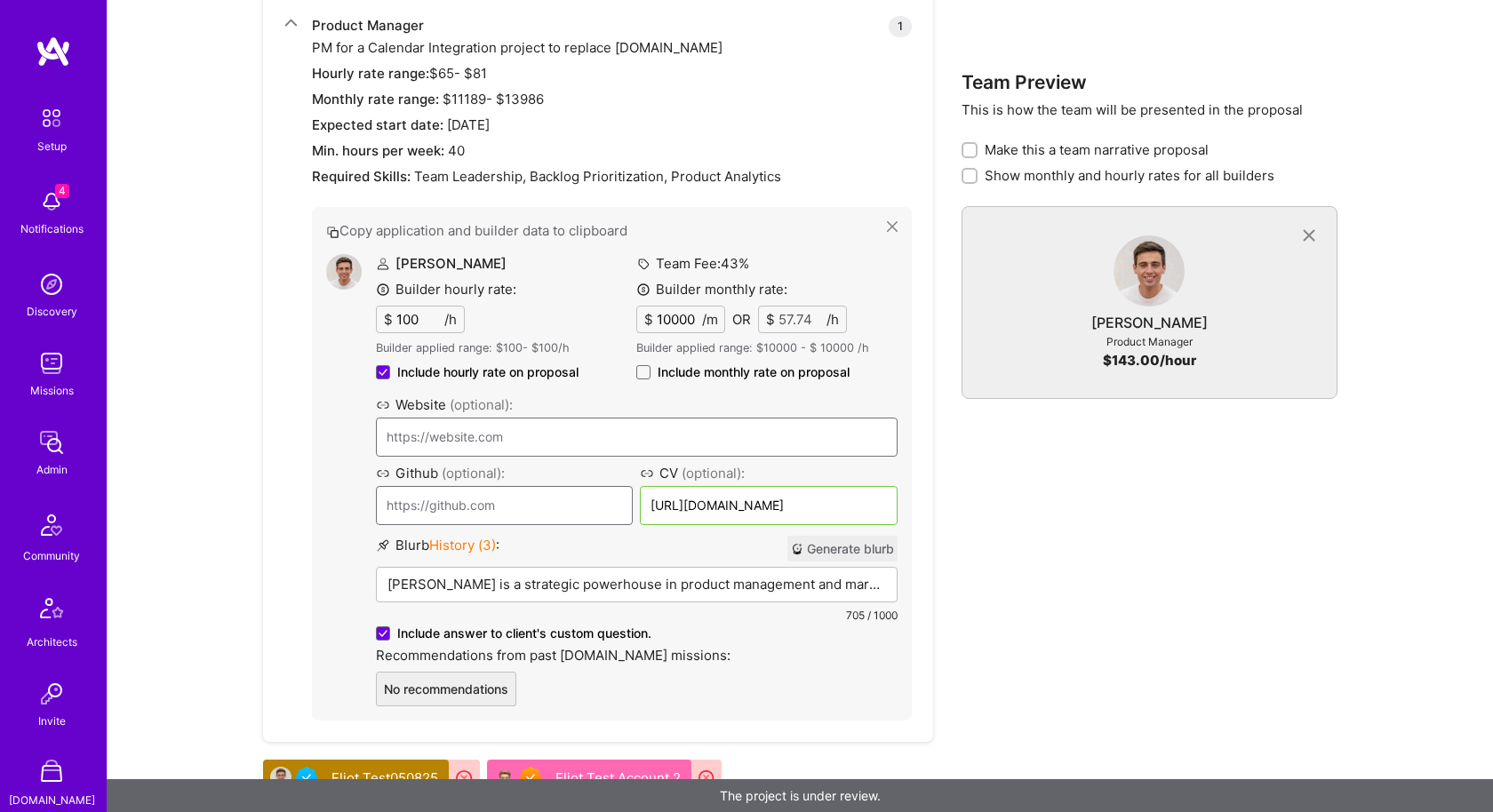
scroll to position [2433, 0]
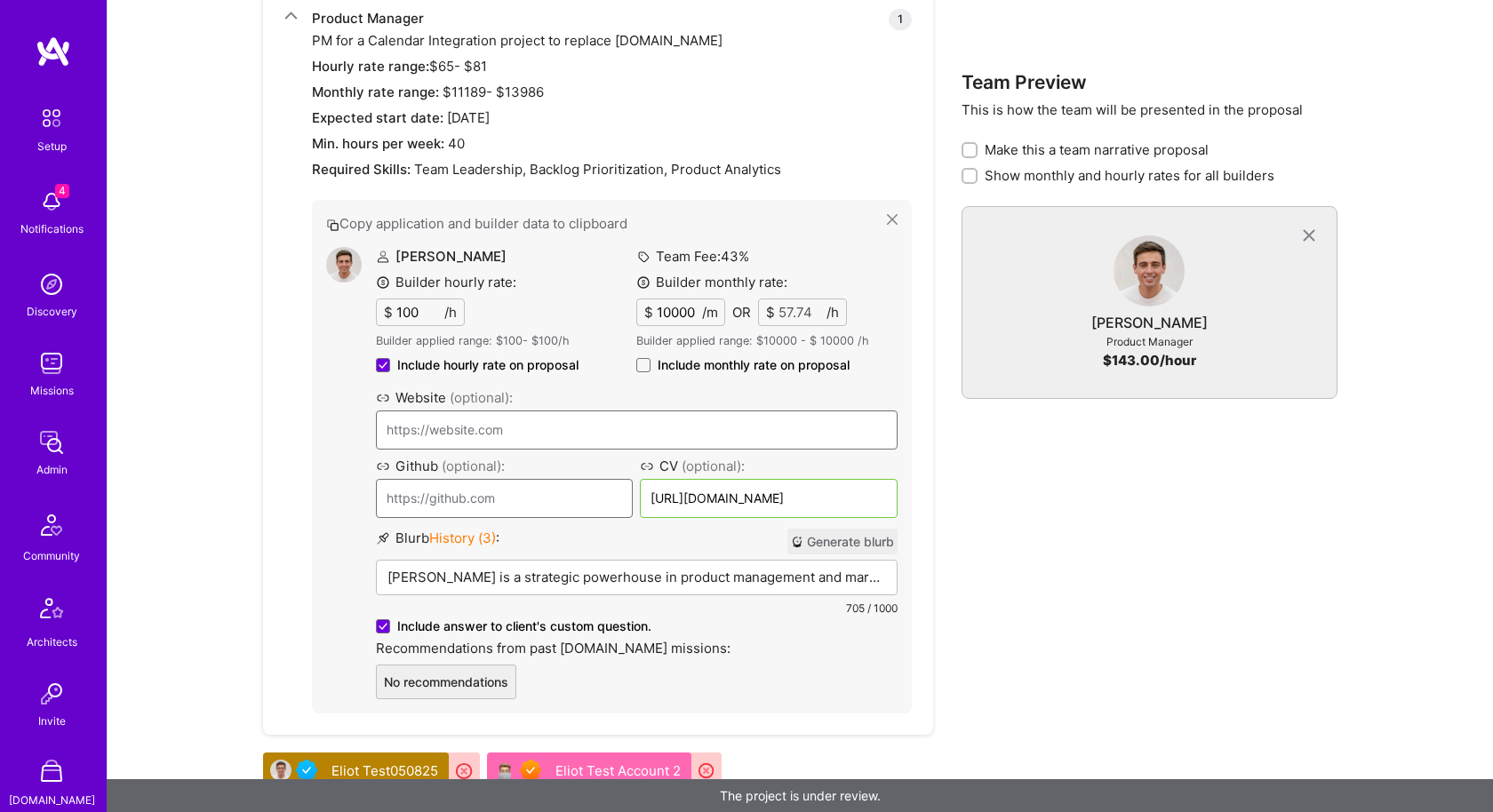
click at [658, 356] on span "Include monthly rate on proposal" at bounding box center [753, 365] width 192 height 18
click at [0, 0] on input "Include monthly rate on proposal" at bounding box center [0, 0] width 0 height 0
checkbox input "true"
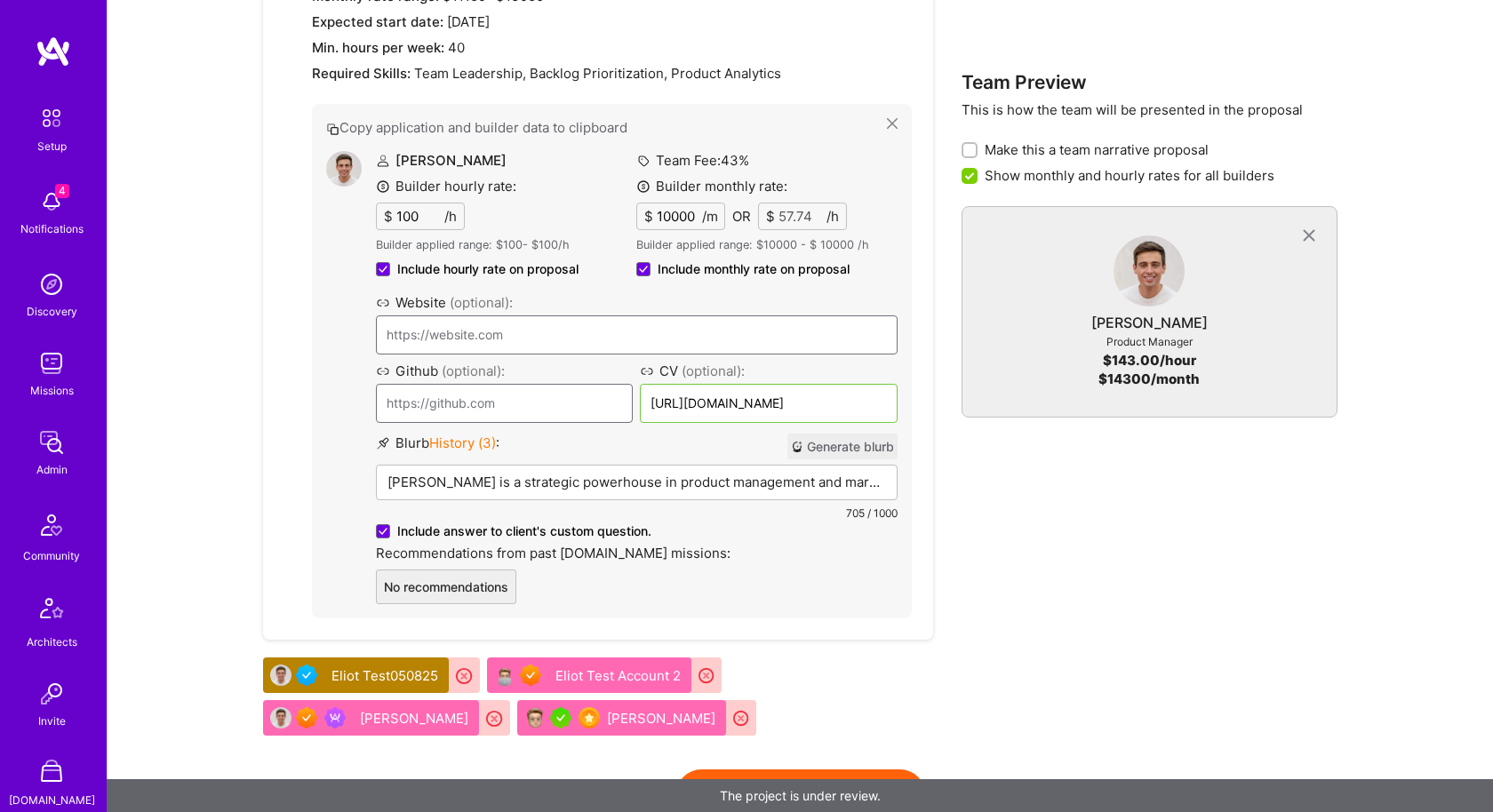
scroll to position [2534, 0]
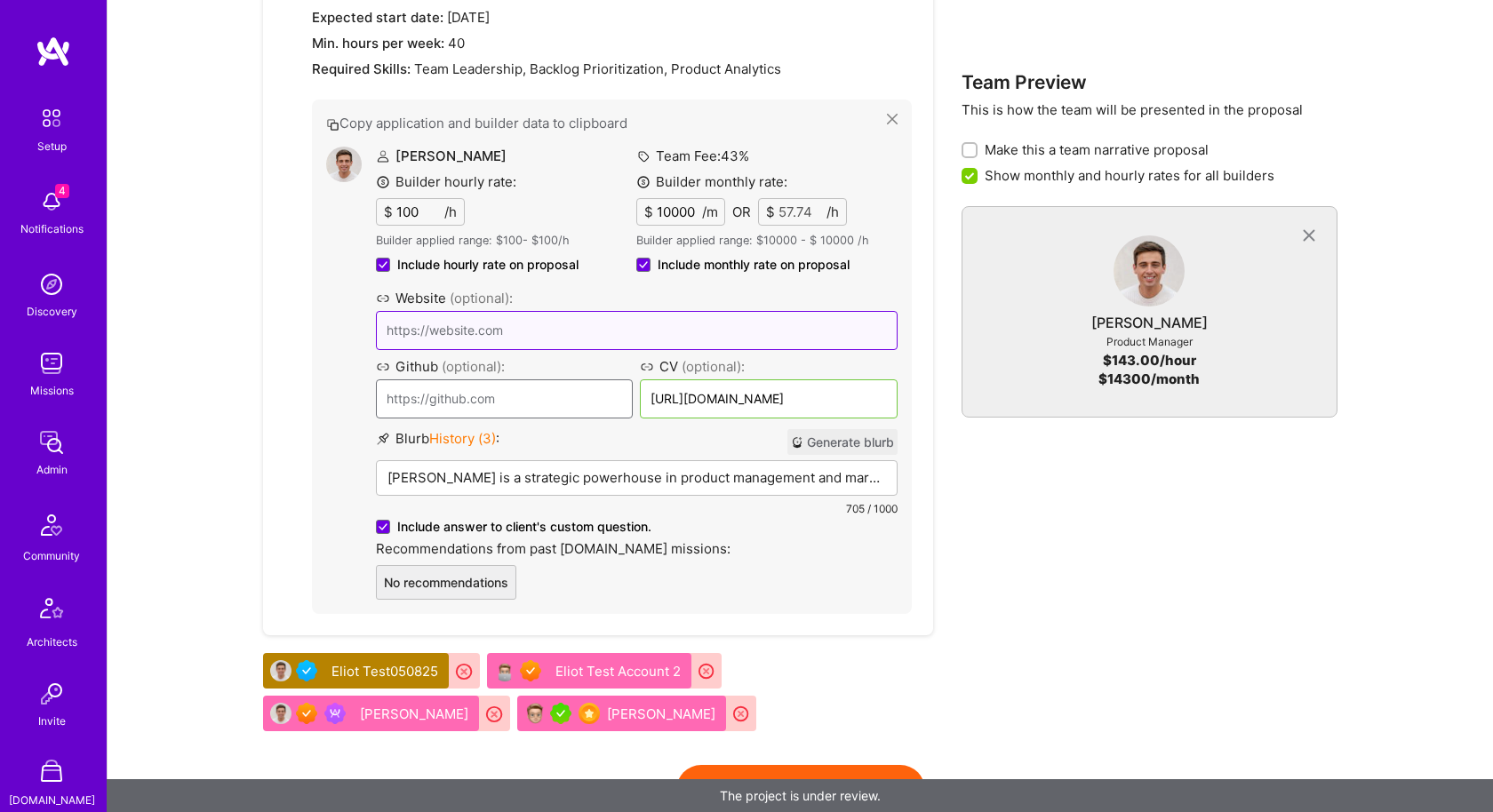
click at [452, 326] on input at bounding box center [637, 331] width 521 height 39
click at [287, 339] on div at bounding box center [291, 262] width 14 height 706
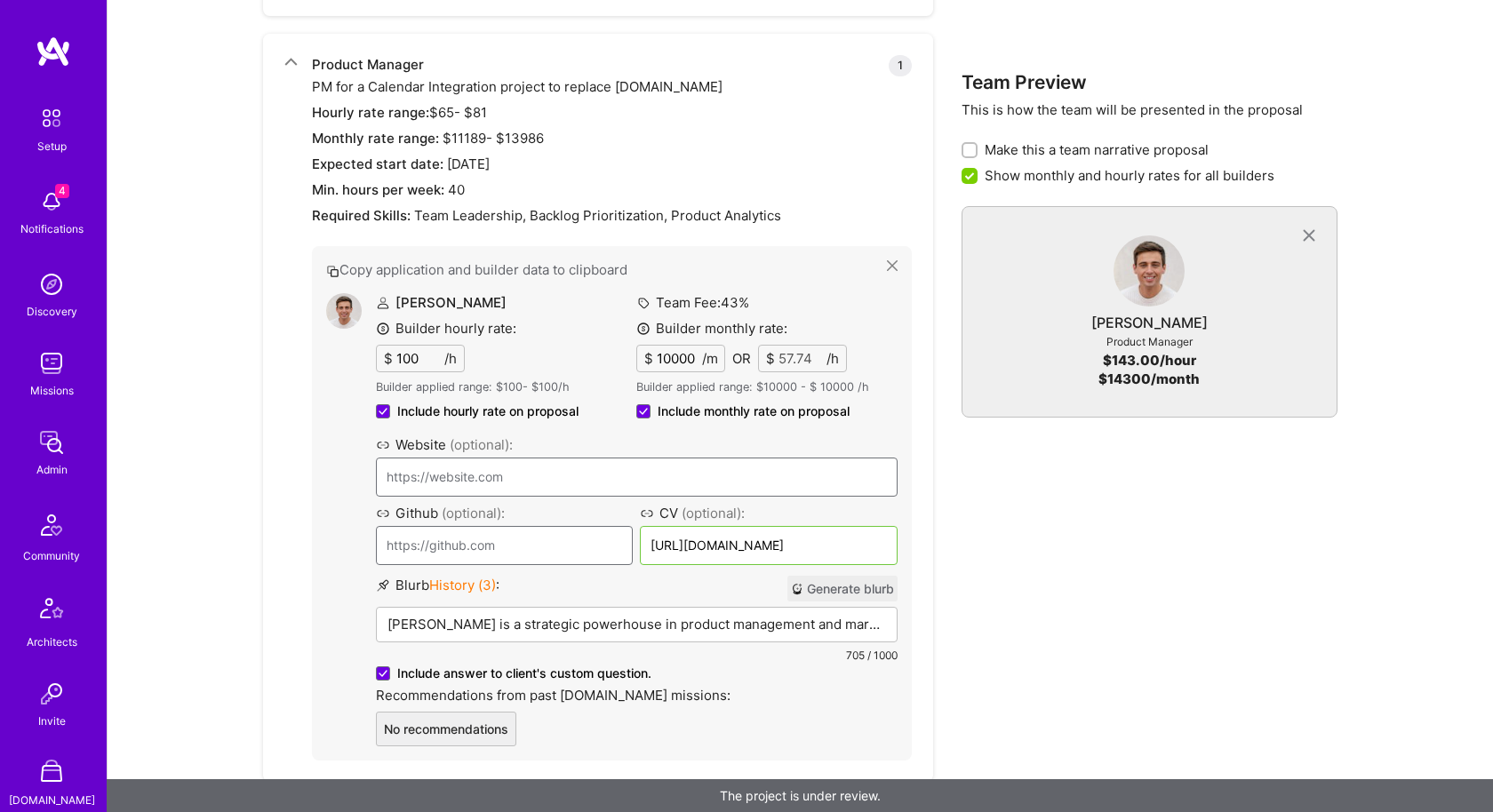
scroll to position [2598, 0]
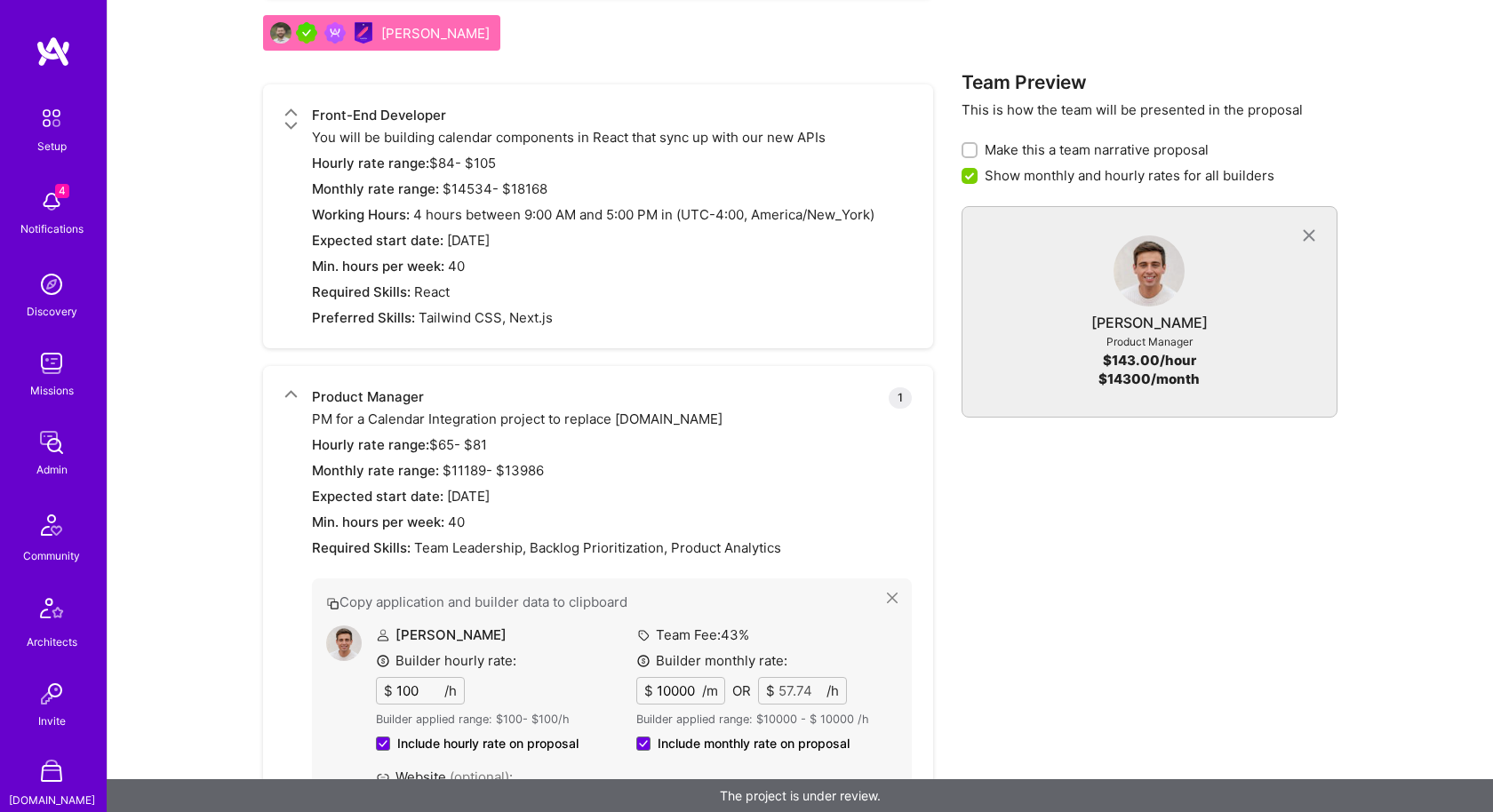
scroll to position [2598, 0]
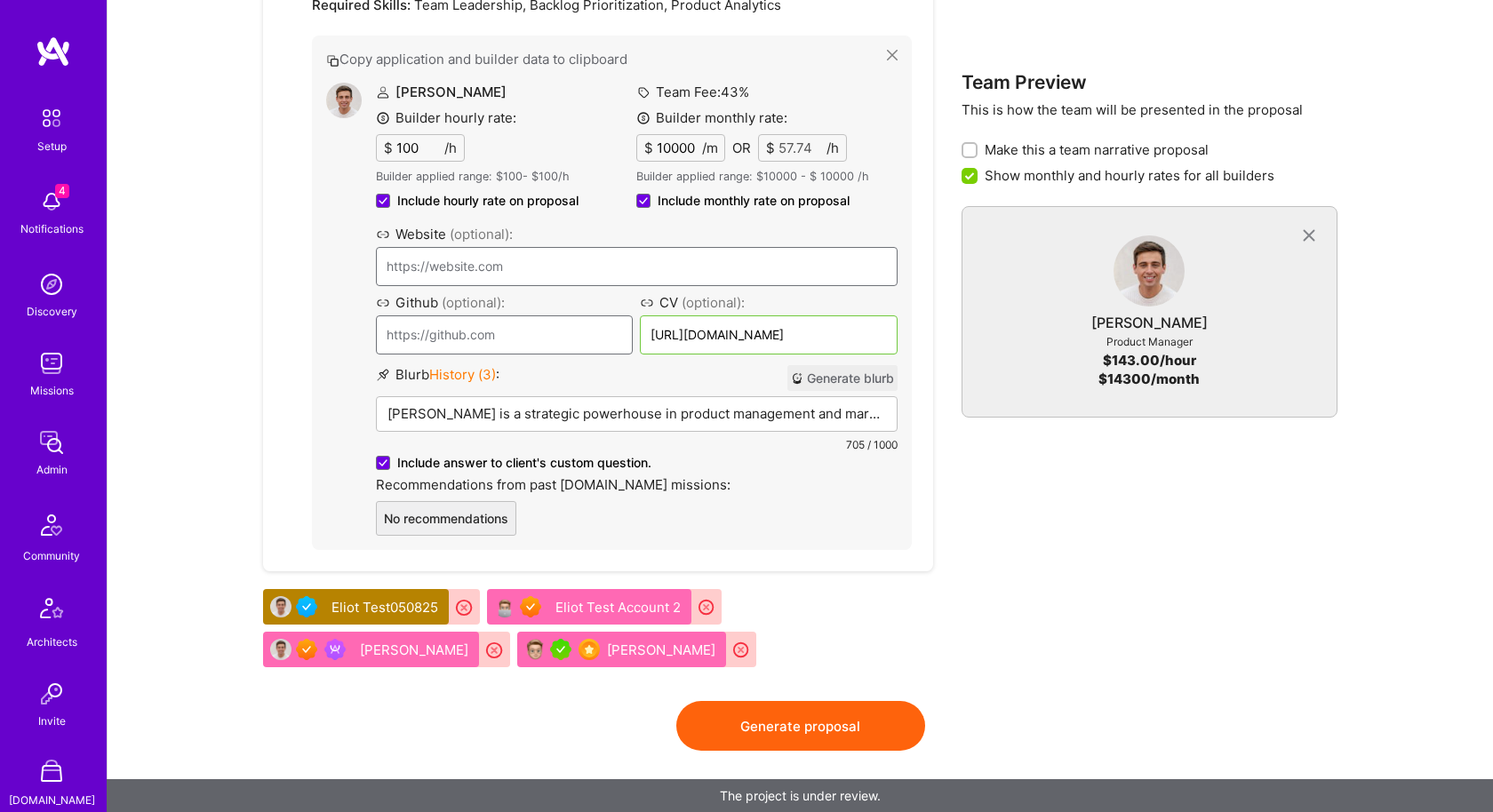
drag, startPoint x: 727, startPoint y: 704, endPoint x: 681, endPoint y: 685, distance: 49.8
click at [727, 704] on button "Generate proposal" at bounding box center [801, 725] width 249 height 50
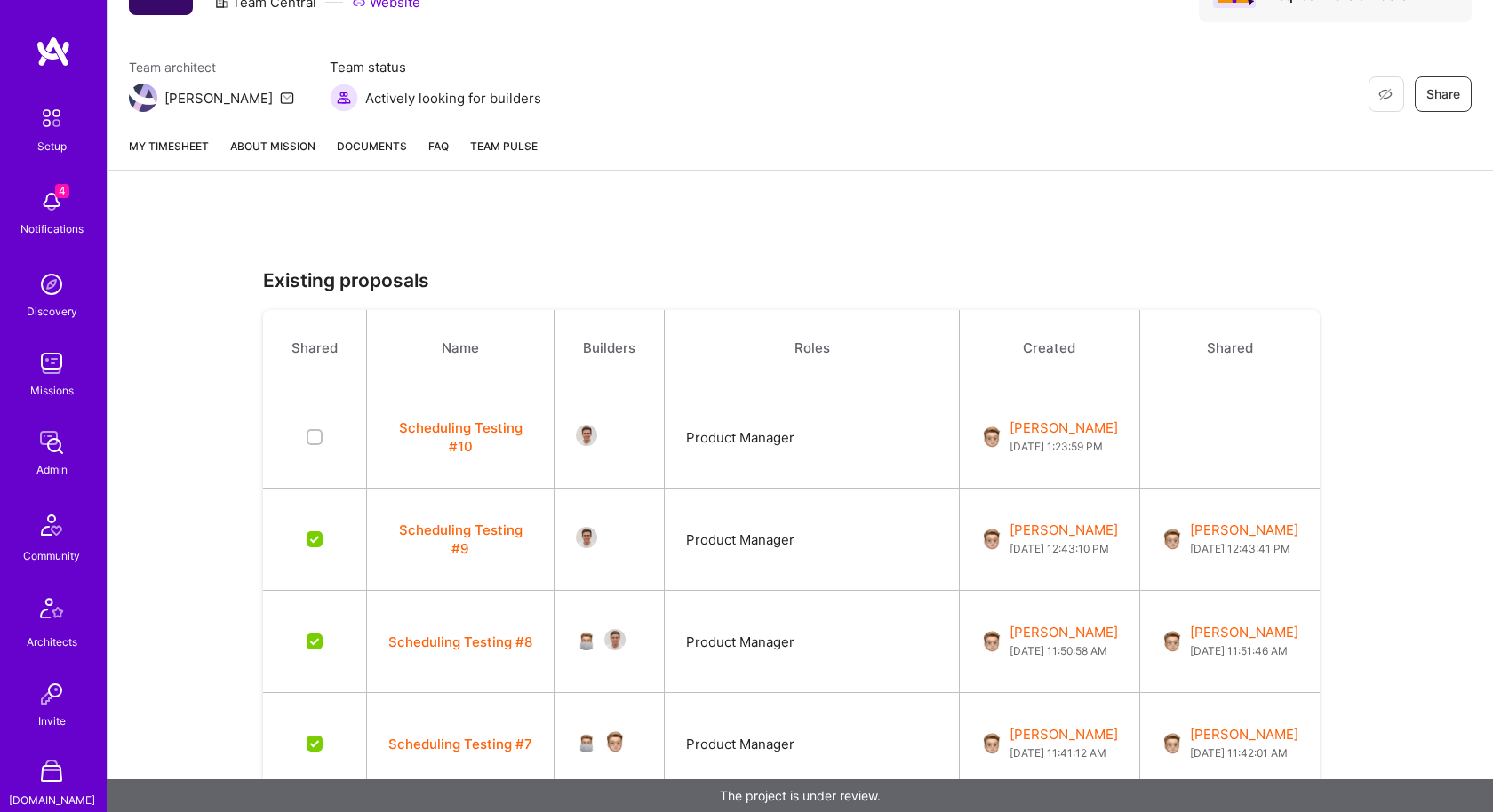
scroll to position [405, 0]
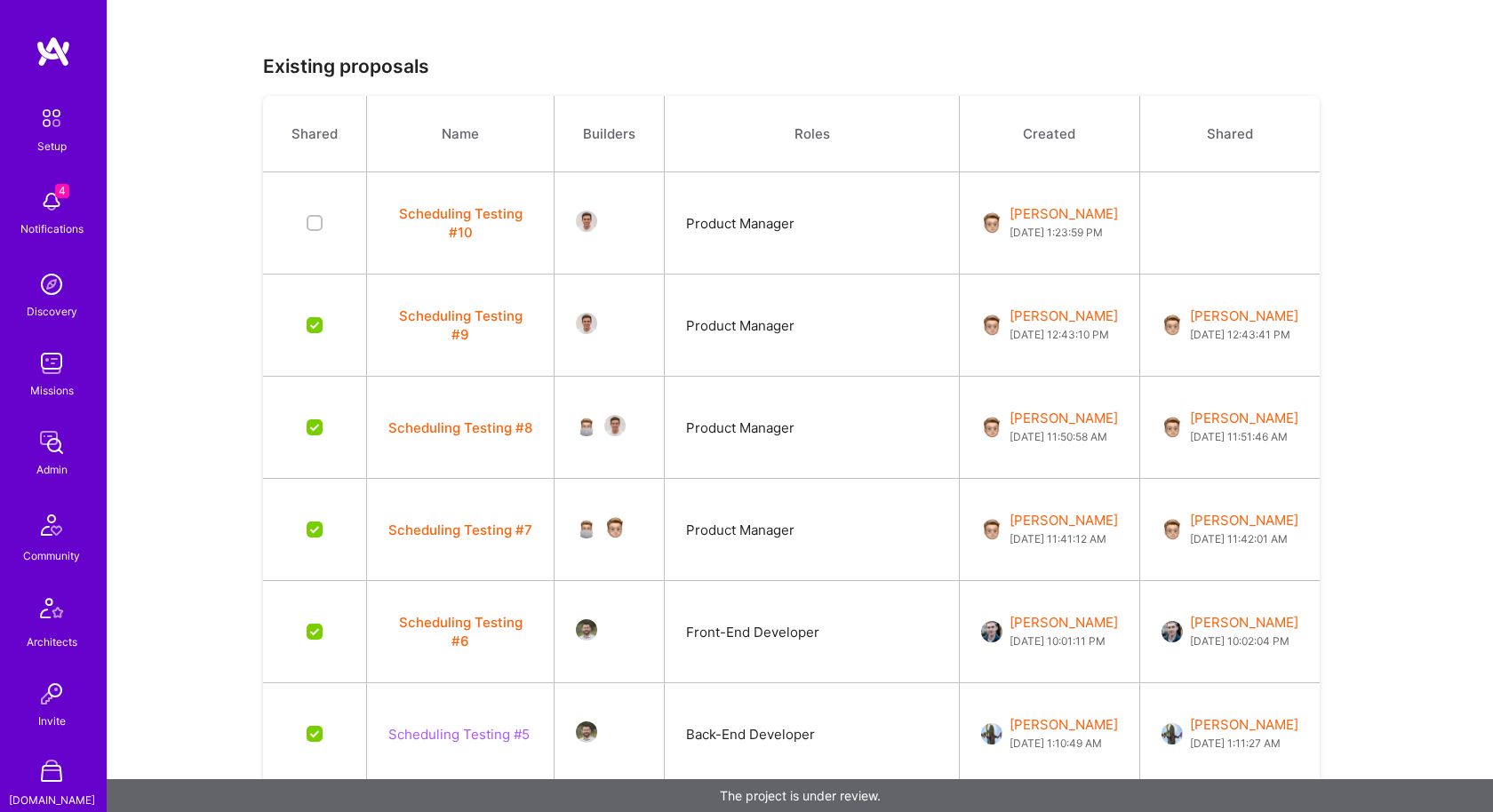
click at [471, 215] on button "Scheduling Testing #10" at bounding box center [460, 223] width 144 height 37
click at [457, 222] on button "Scheduling Testing #10" at bounding box center [460, 223] width 144 height 37
